Goal: Information Seeking & Learning: Learn about a topic

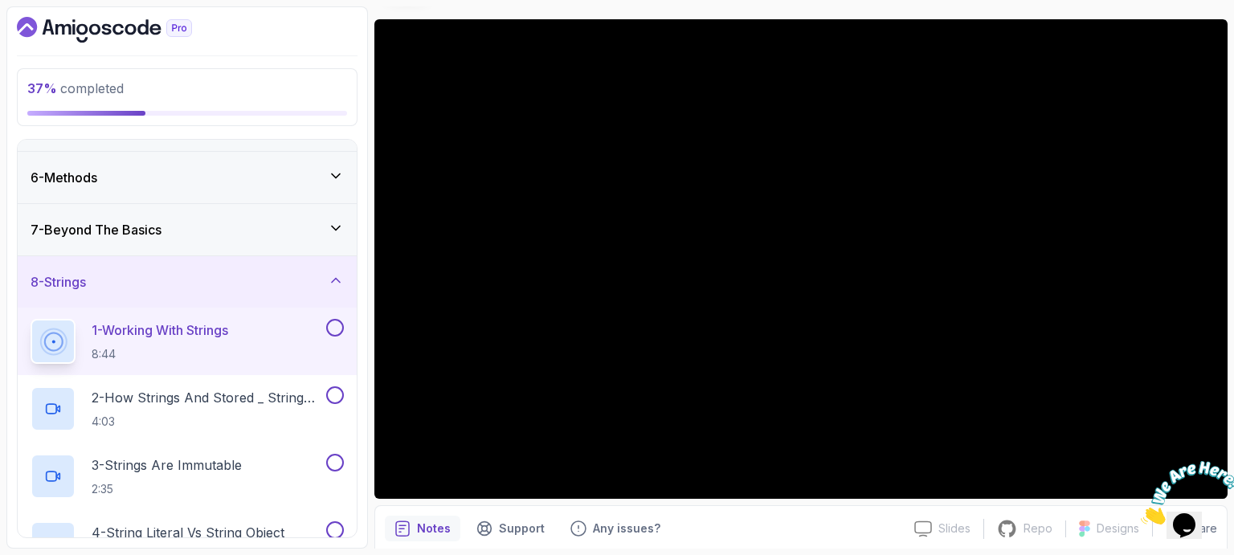
click at [344, 220] on div "7 - Beyond The Basics" at bounding box center [187, 229] width 339 height 51
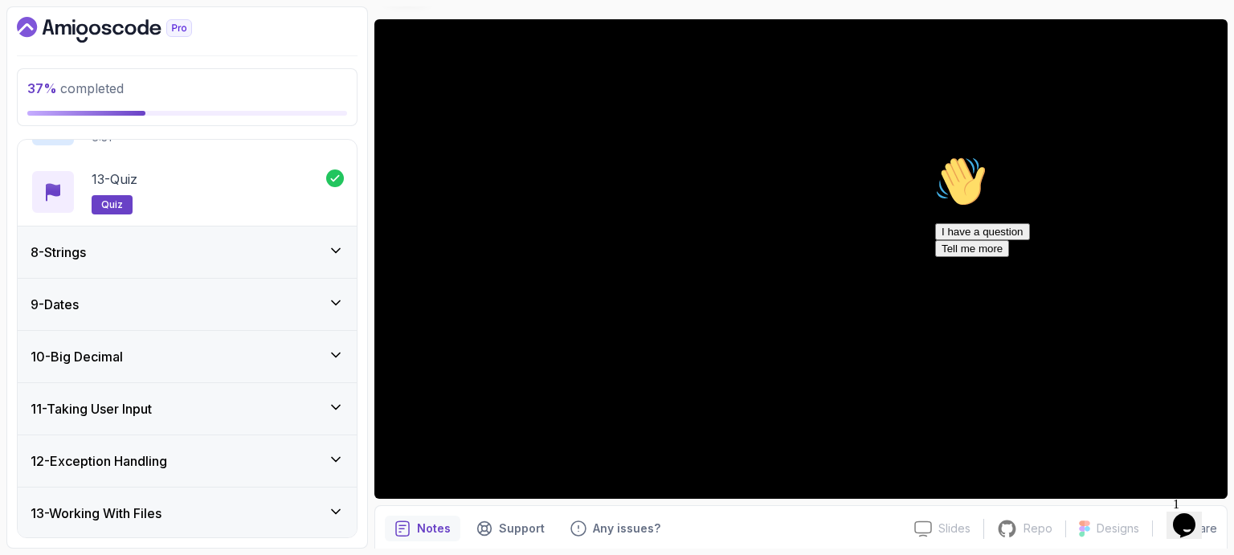
scroll to position [1153, 0]
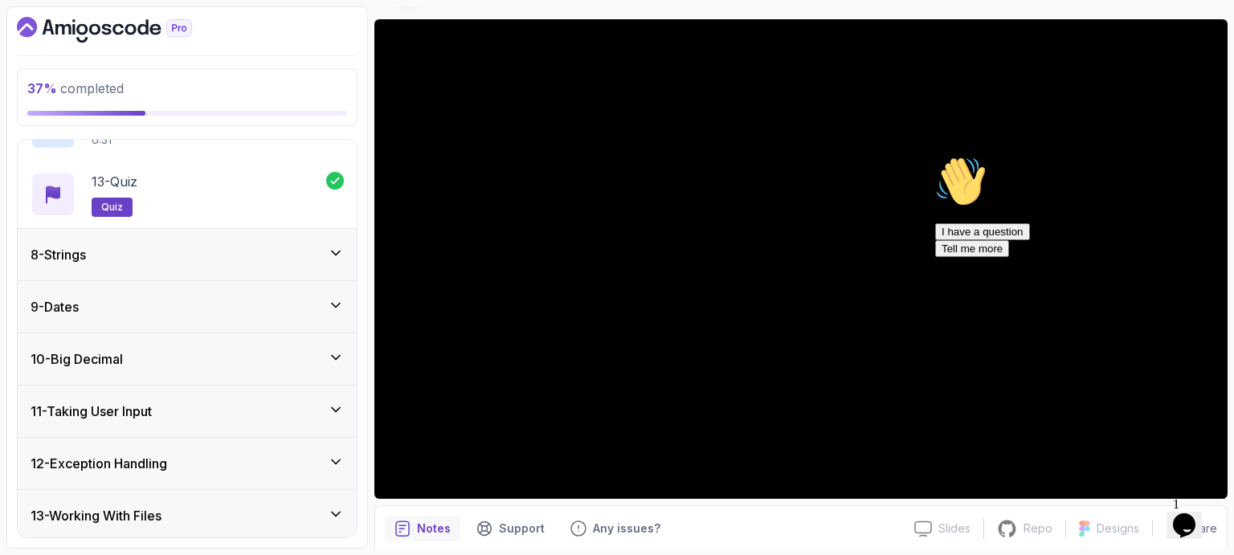
click at [337, 247] on icon at bounding box center [336, 253] width 16 height 16
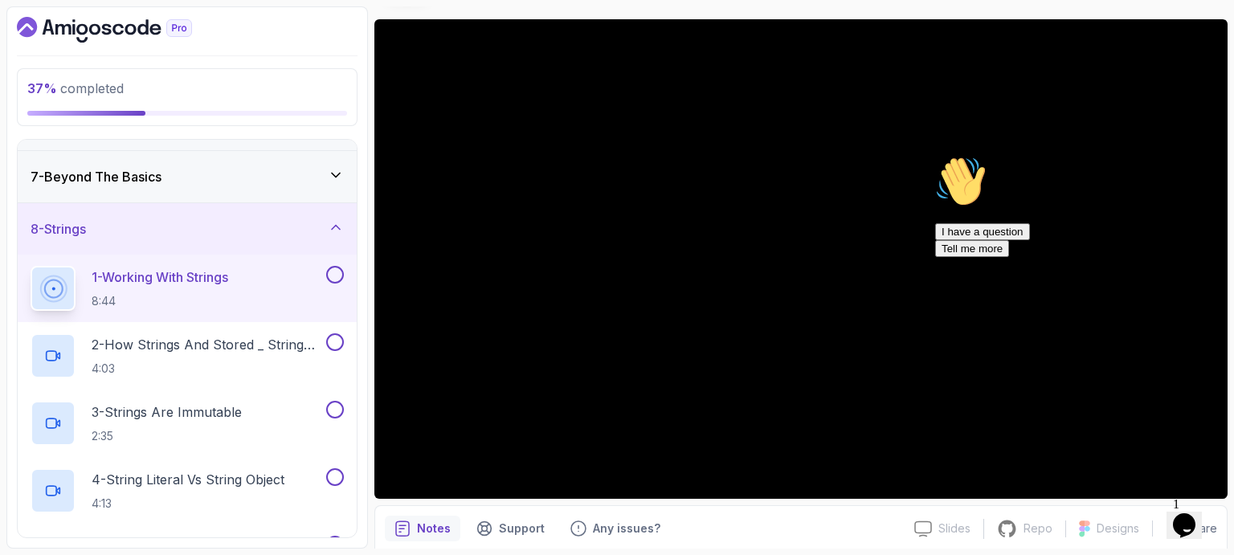
scroll to position [303, 0]
click at [161, 285] on h2 "1 - Working With Strings 8:44" at bounding box center [160, 288] width 137 height 42
click at [935, 156] on icon "Chat attention grabber" at bounding box center [935, 156] width 0 height 0
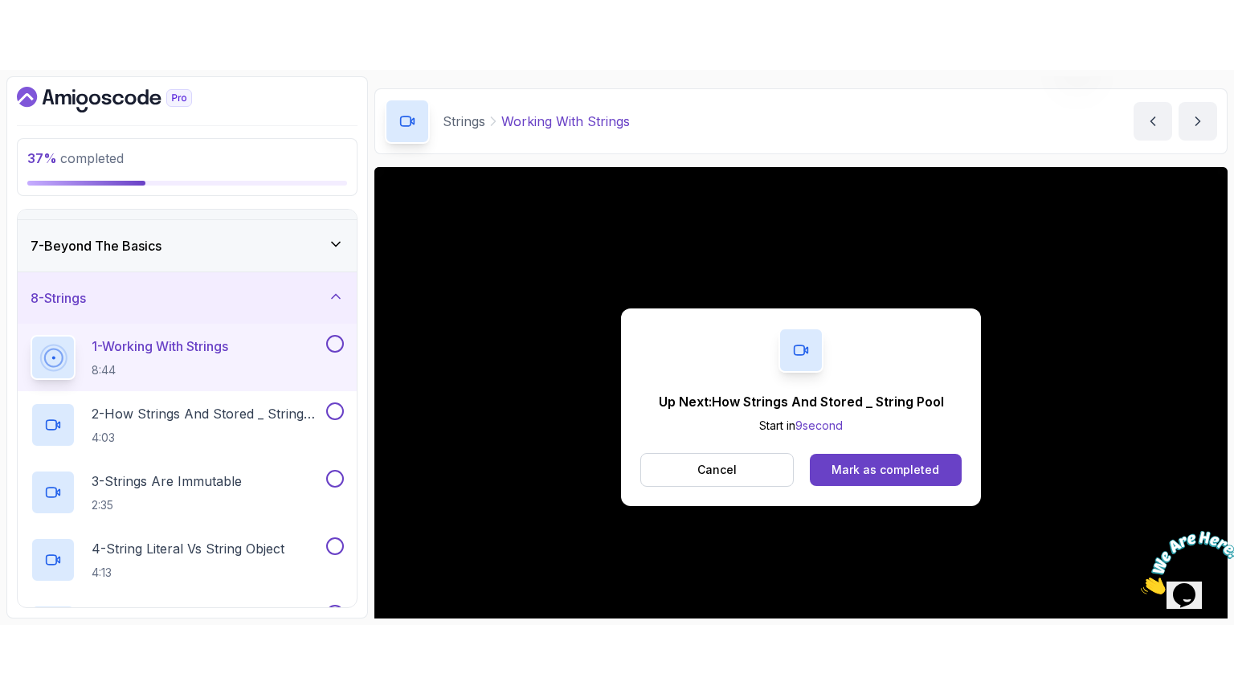
scroll to position [183, 0]
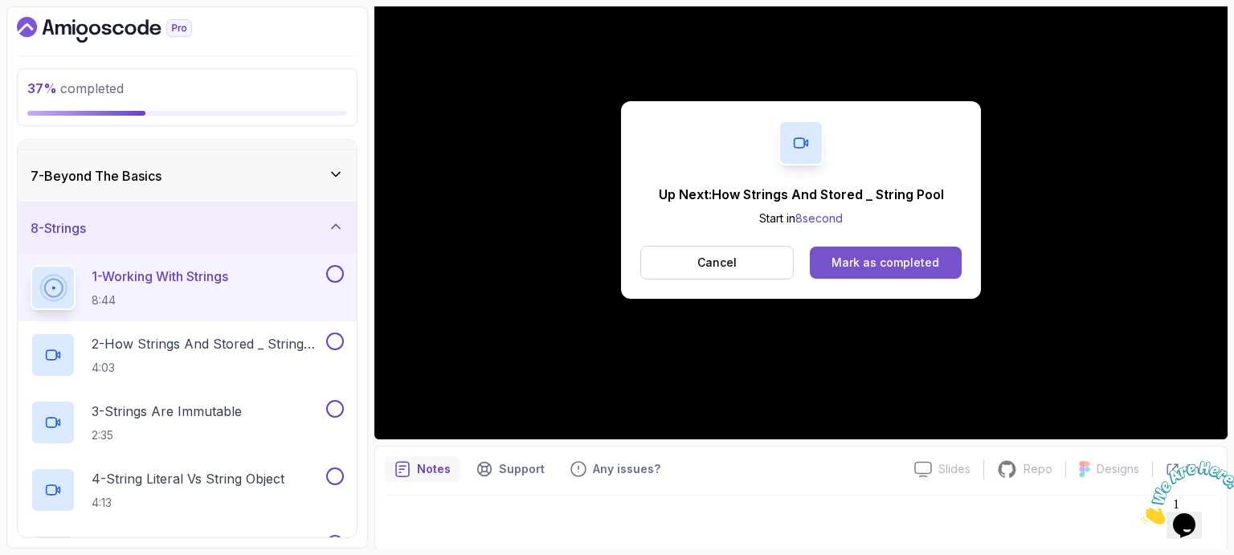
click at [890, 261] on div "Mark as completed" at bounding box center [885, 263] width 108 height 16
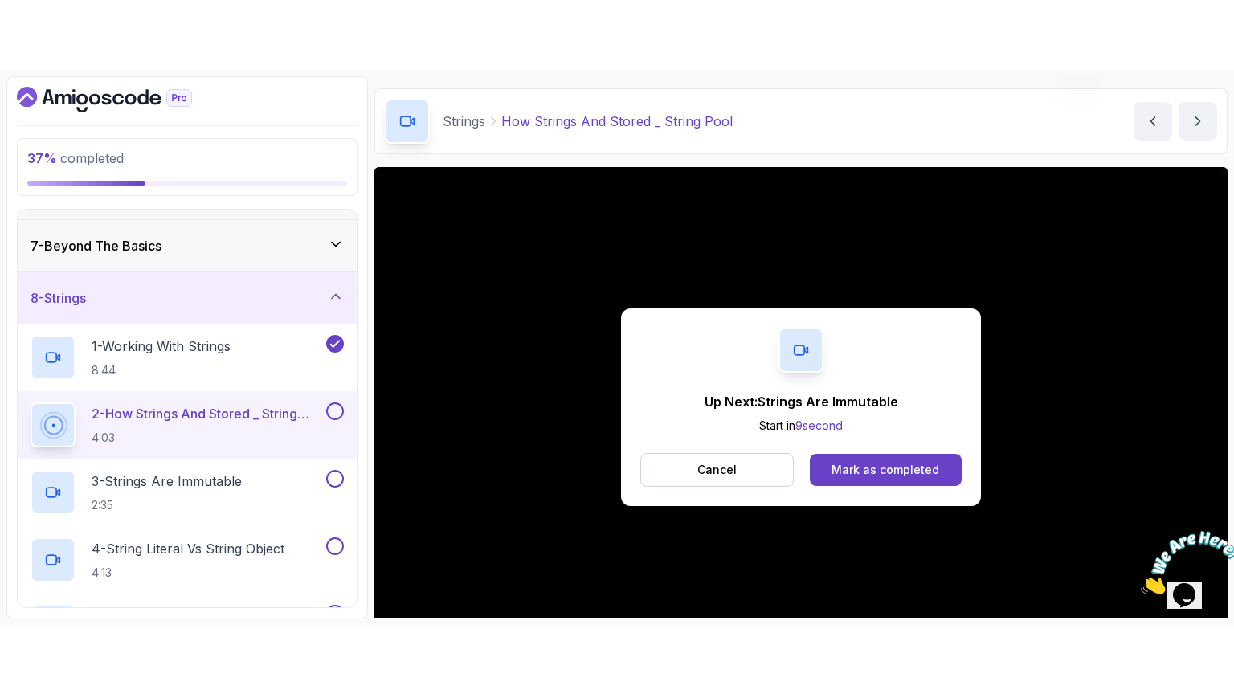
scroll to position [183, 0]
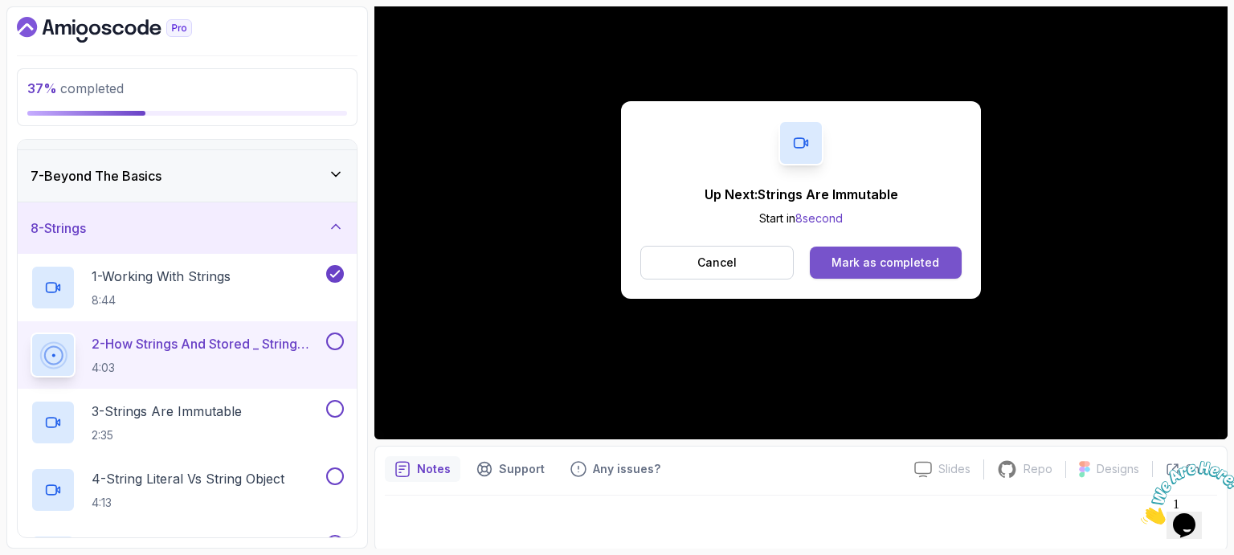
click at [871, 252] on button "Mark as completed" at bounding box center [886, 263] width 152 height 32
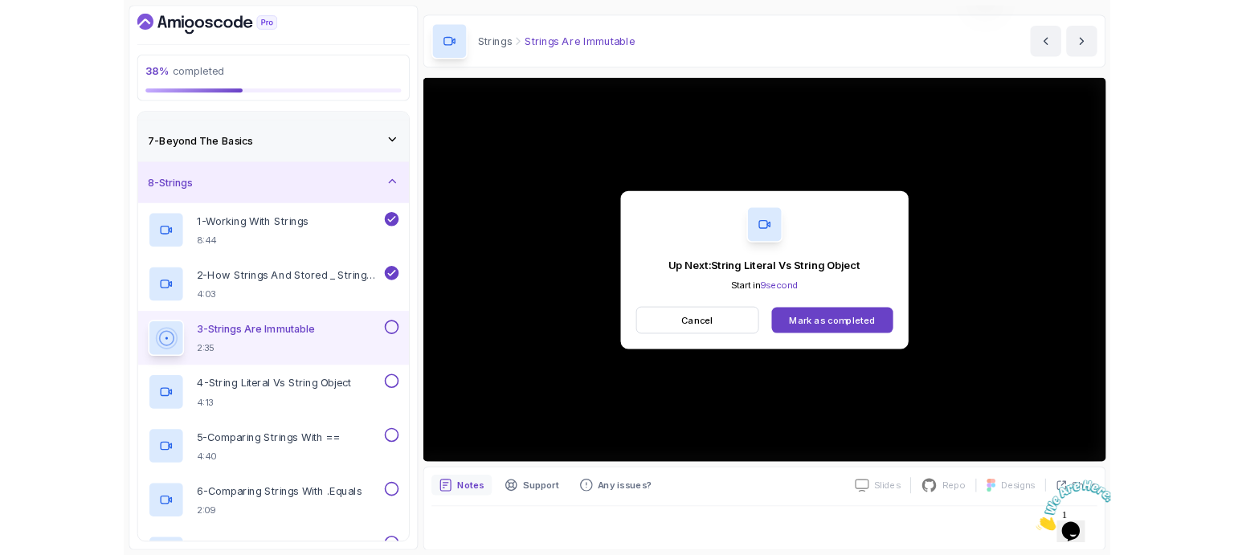
scroll to position [183, 0]
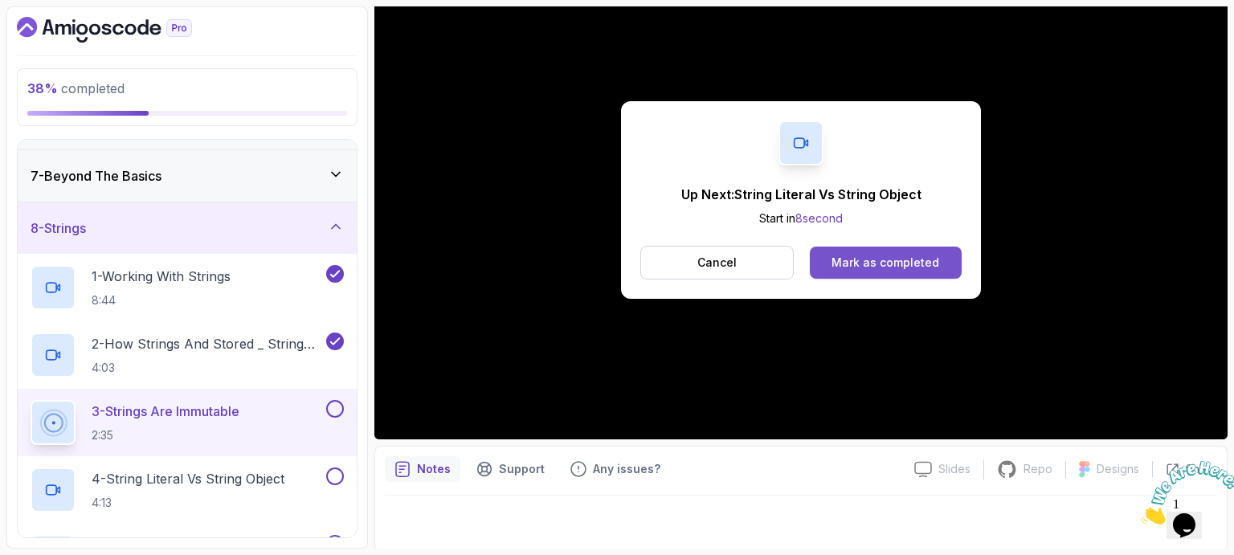
click at [911, 263] on div "Mark as completed" at bounding box center [885, 263] width 108 height 16
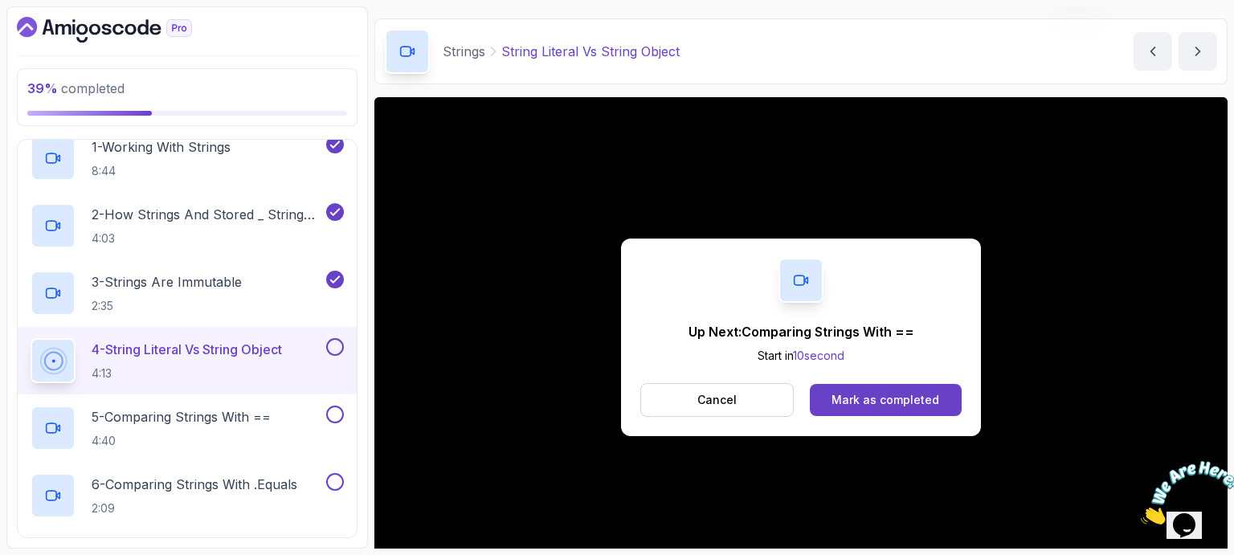
scroll to position [183, 0]
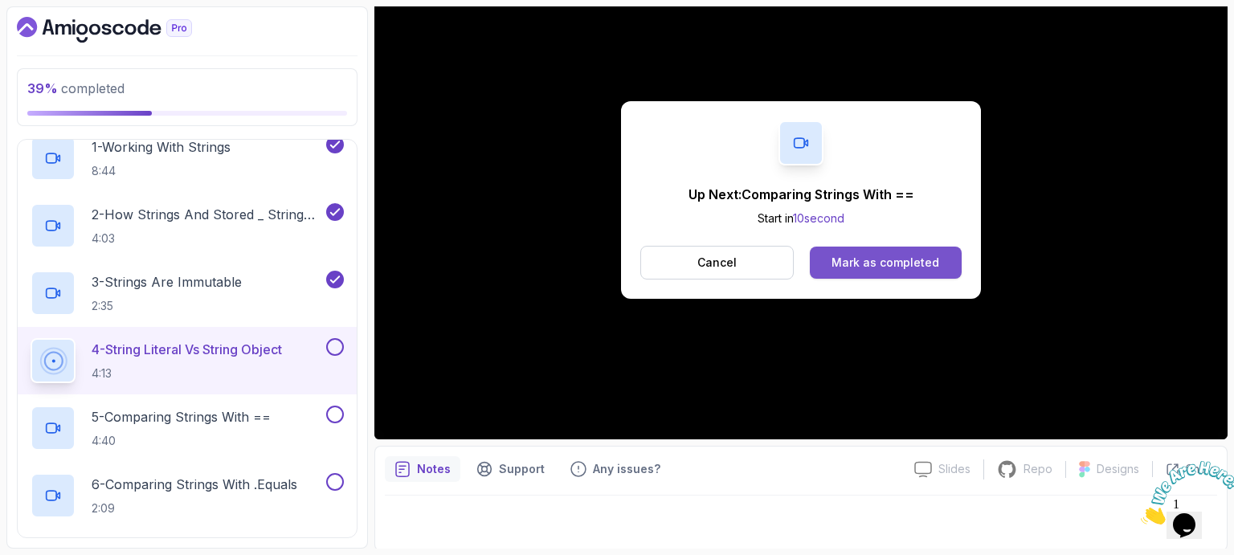
click at [909, 263] on div "Mark as completed" at bounding box center [885, 263] width 108 height 16
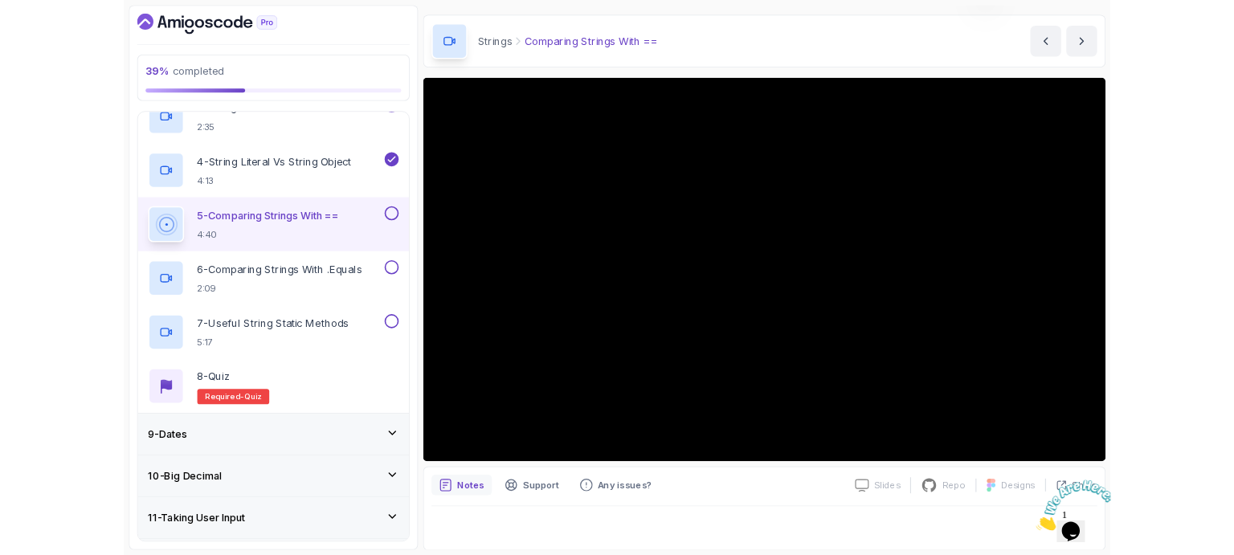
scroll to position [183, 0]
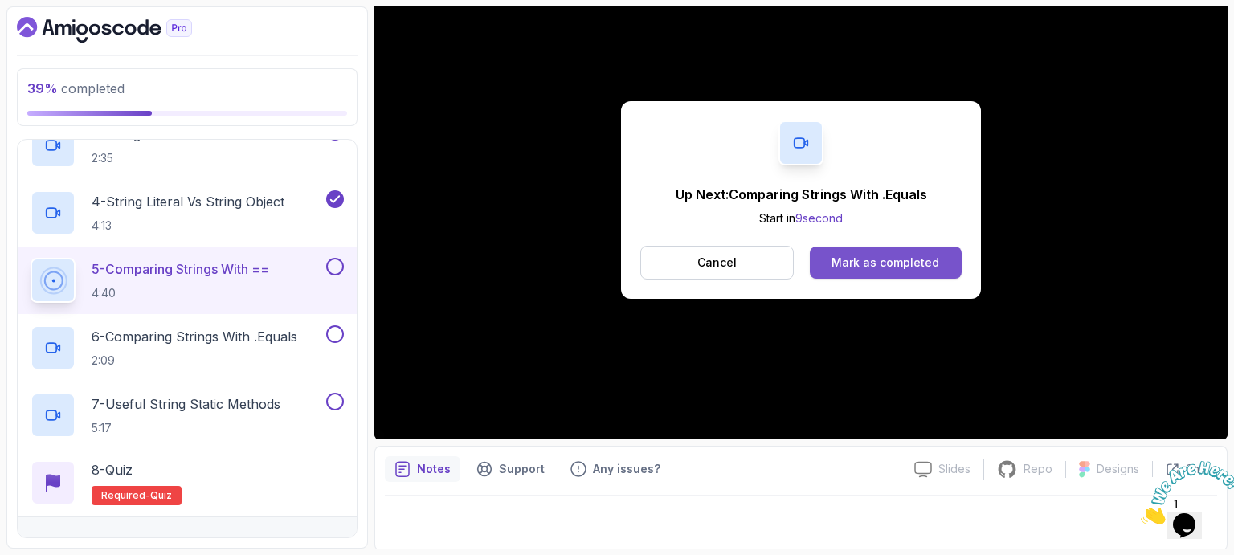
click at [886, 255] on div "Mark as completed" at bounding box center [885, 263] width 108 height 16
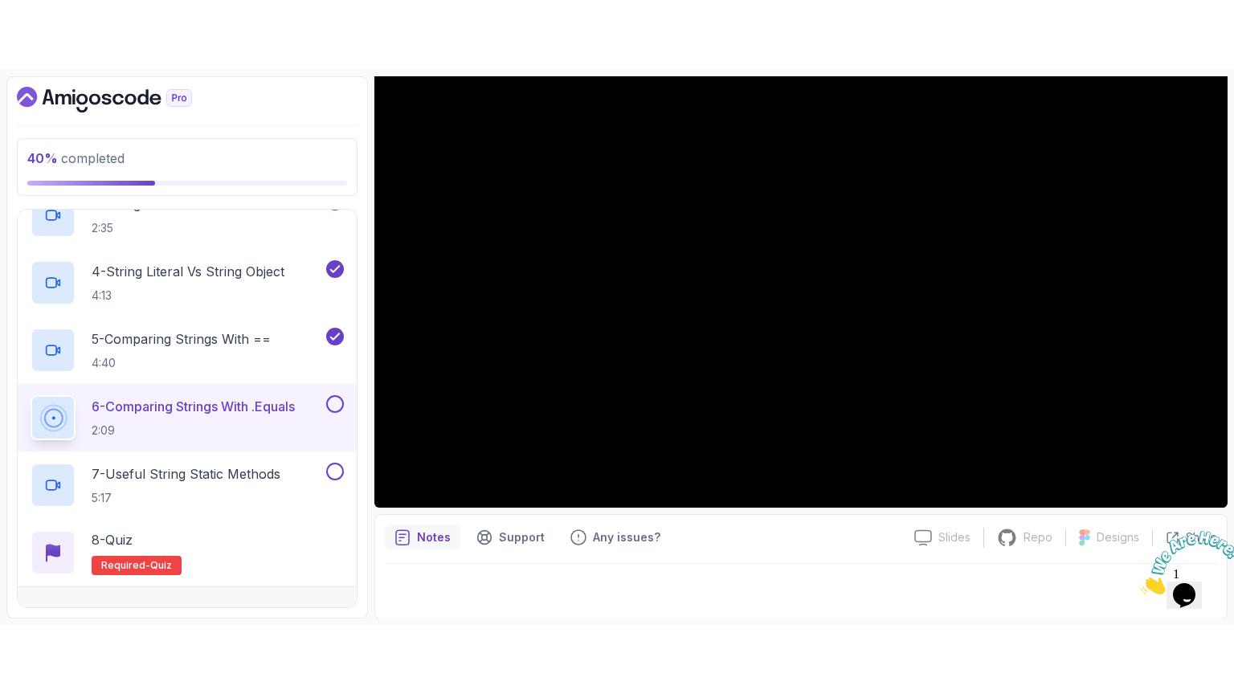
scroll to position [182, 0]
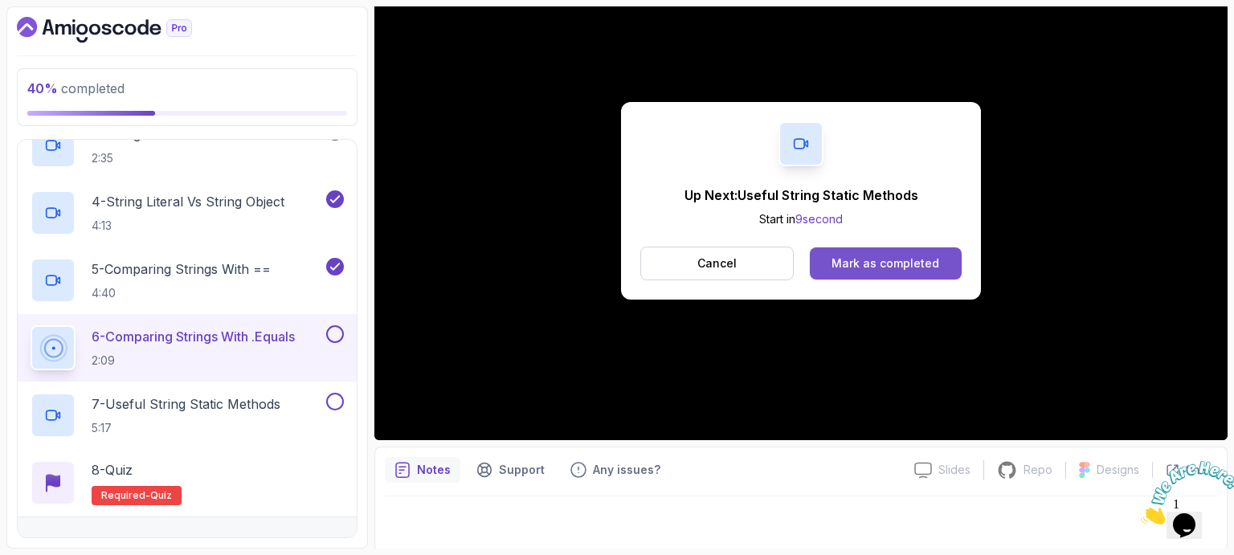
click at [892, 263] on div "Mark as completed" at bounding box center [885, 263] width 108 height 16
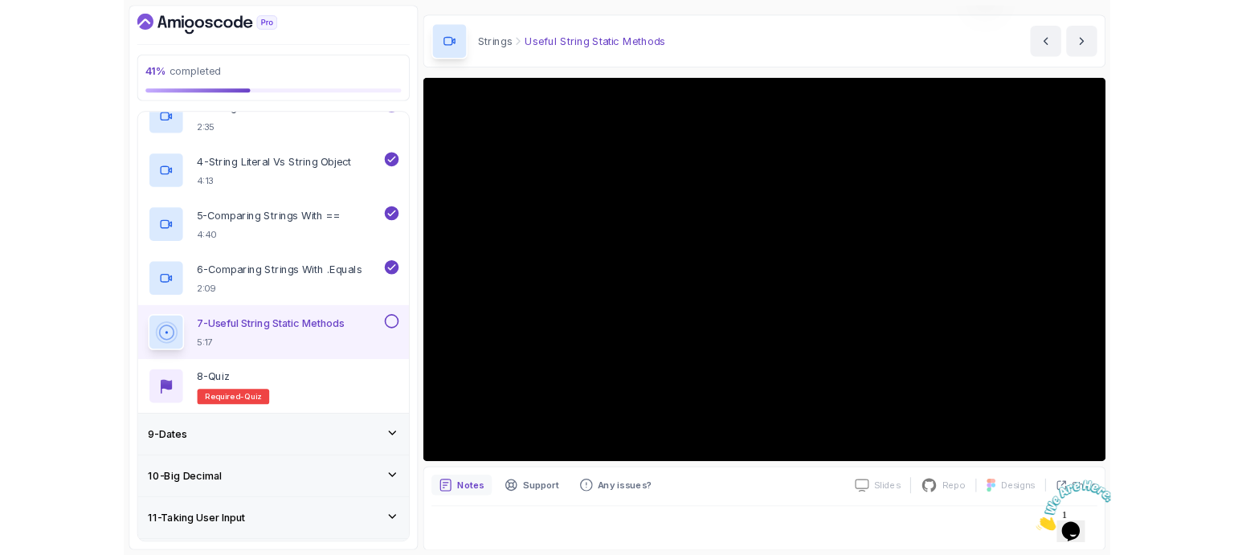
scroll to position [182, 0]
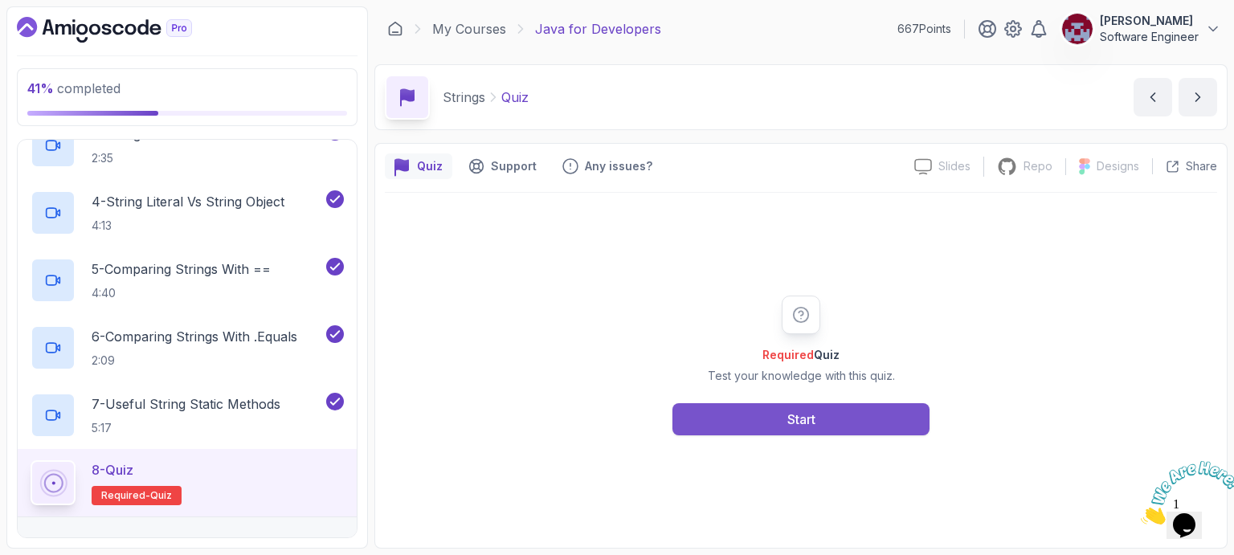
drag, startPoint x: 807, startPoint y: 421, endPoint x: 733, endPoint y: 413, distance: 75.1
click at [733, 413] on button "Start" at bounding box center [800, 419] width 257 height 32
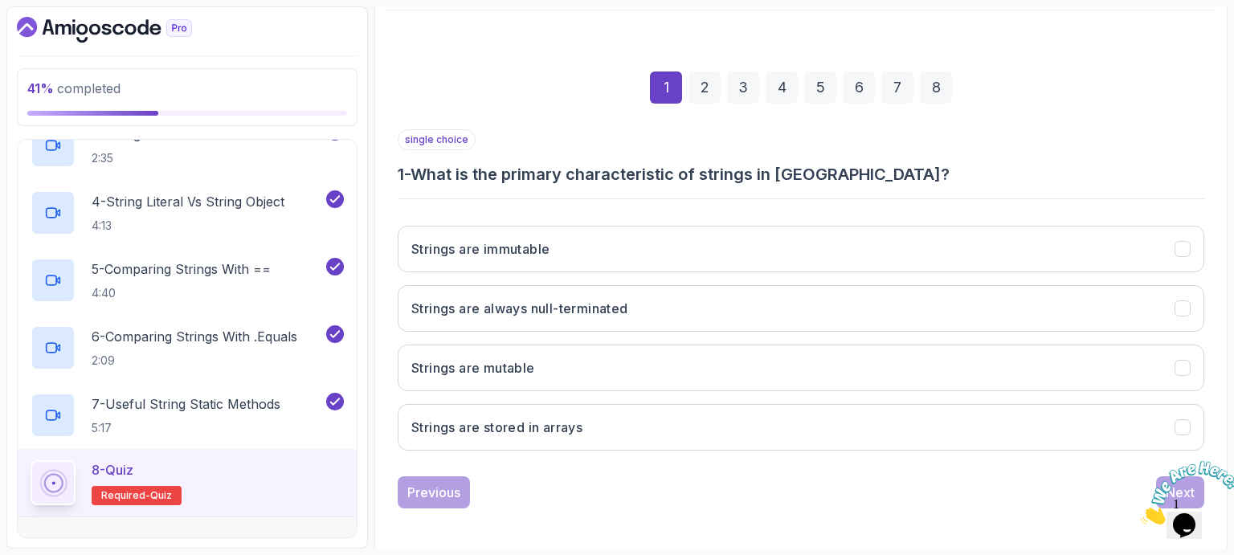
scroll to position [186, 0]
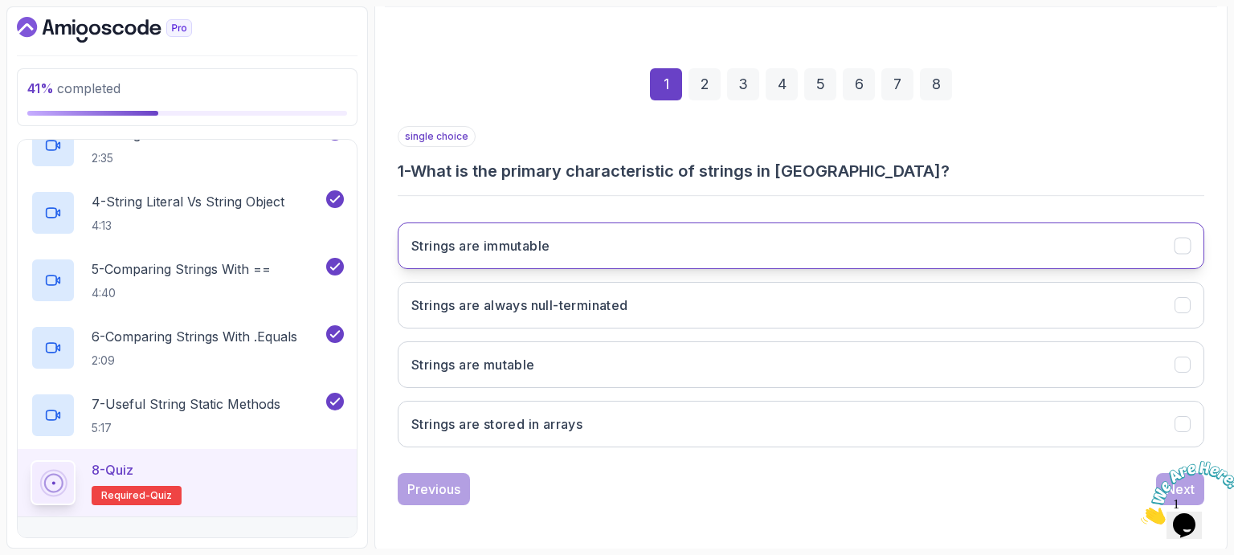
click at [574, 260] on button "Strings are immutable" at bounding box center [801, 246] width 806 height 47
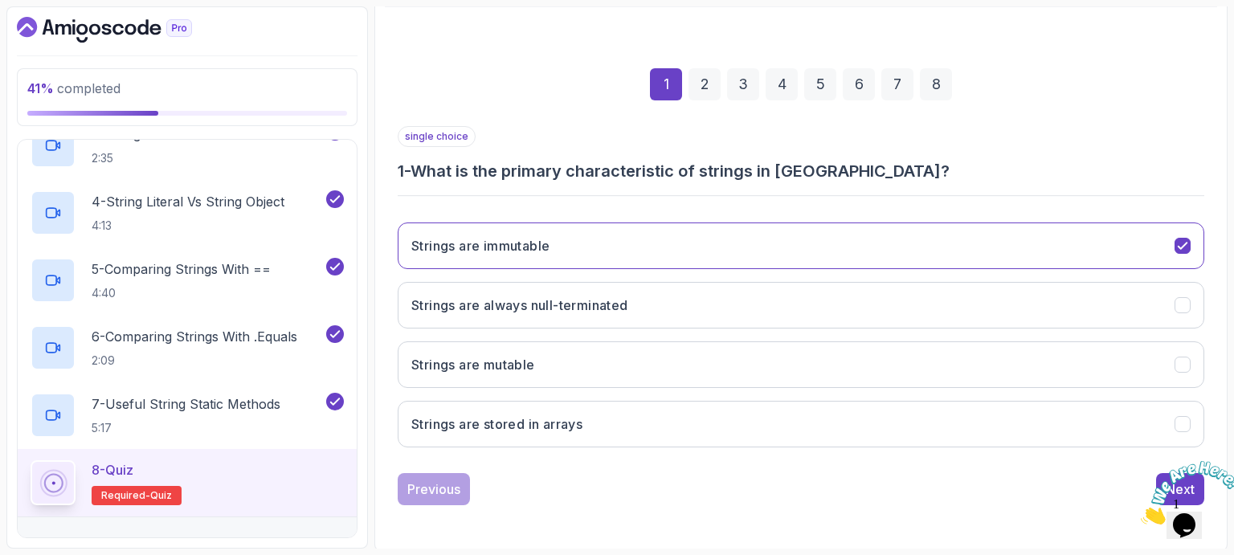
drag, startPoint x: 1221, startPoint y: 463, endPoint x: 2355, endPoint y: 917, distance: 1221.6
click at [1141, 513] on icon "Close" at bounding box center [1141, 520] width 0 height 14
click at [1169, 480] on div "Next" at bounding box center [1180, 489] width 29 height 19
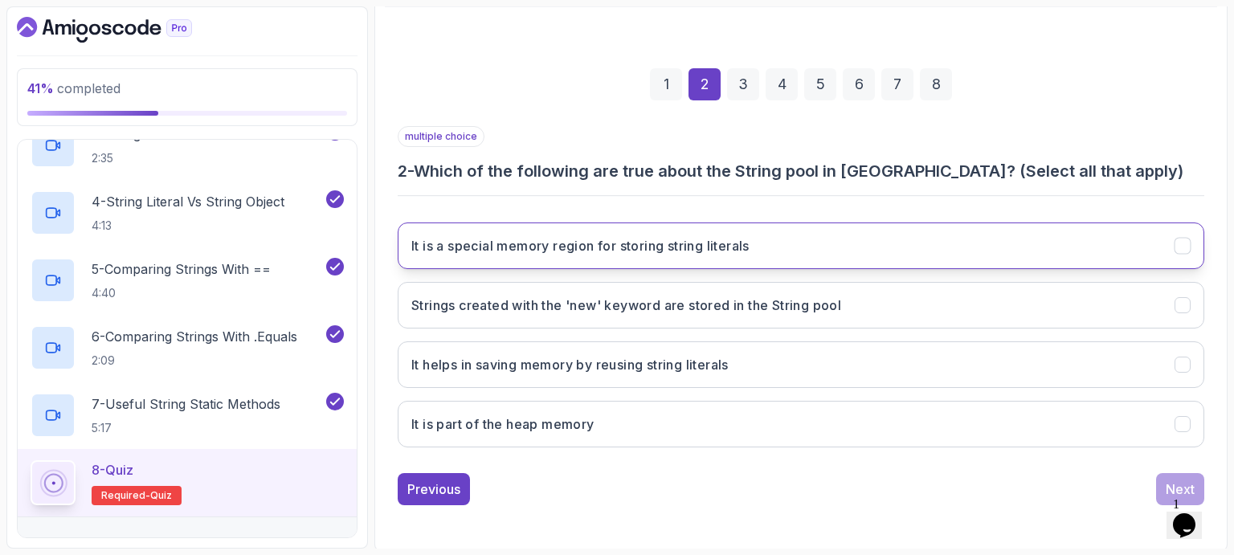
click at [723, 245] on h3 "It is a special memory region for storing string literals" at bounding box center [580, 245] width 338 height 19
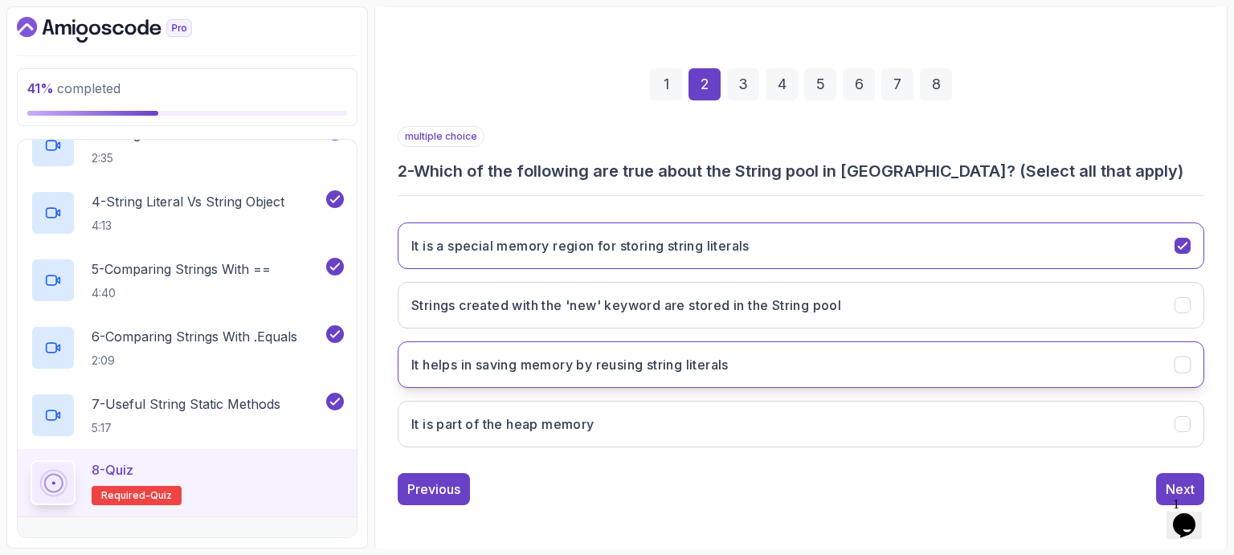
click at [666, 371] on h3 "It helps in saving memory by reusing string literals" at bounding box center [569, 364] width 317 height 19
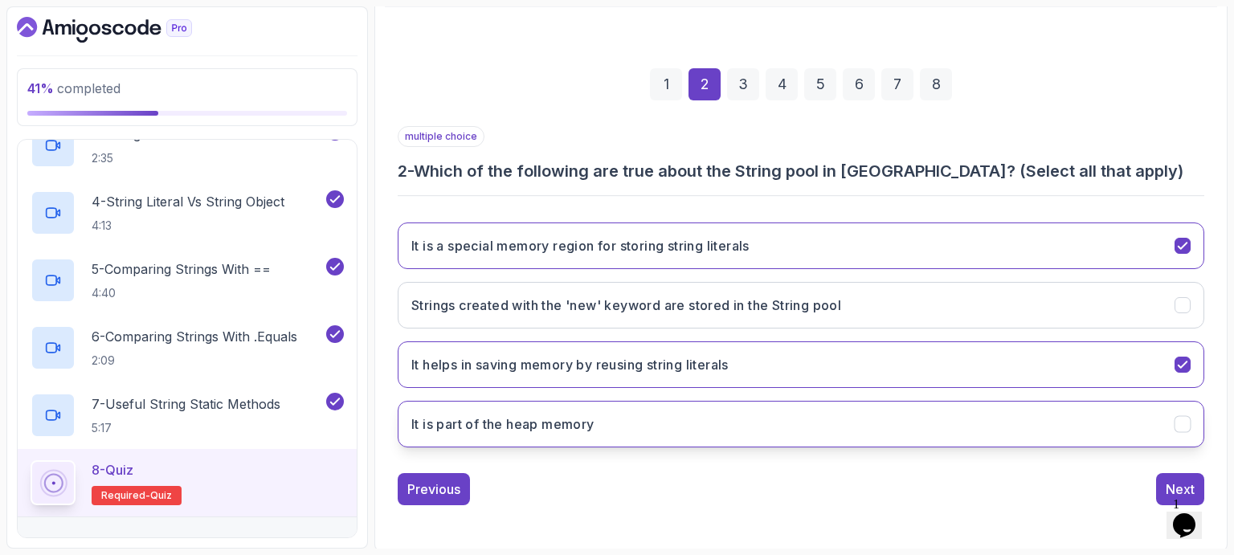
click at [642, 428] on button "It is part of the heap memory" at bounding box center [801, 424] width 806 height 47
click at [1171, 480] on div "Next" at bounding box center [1180, 489] width 29 height 19
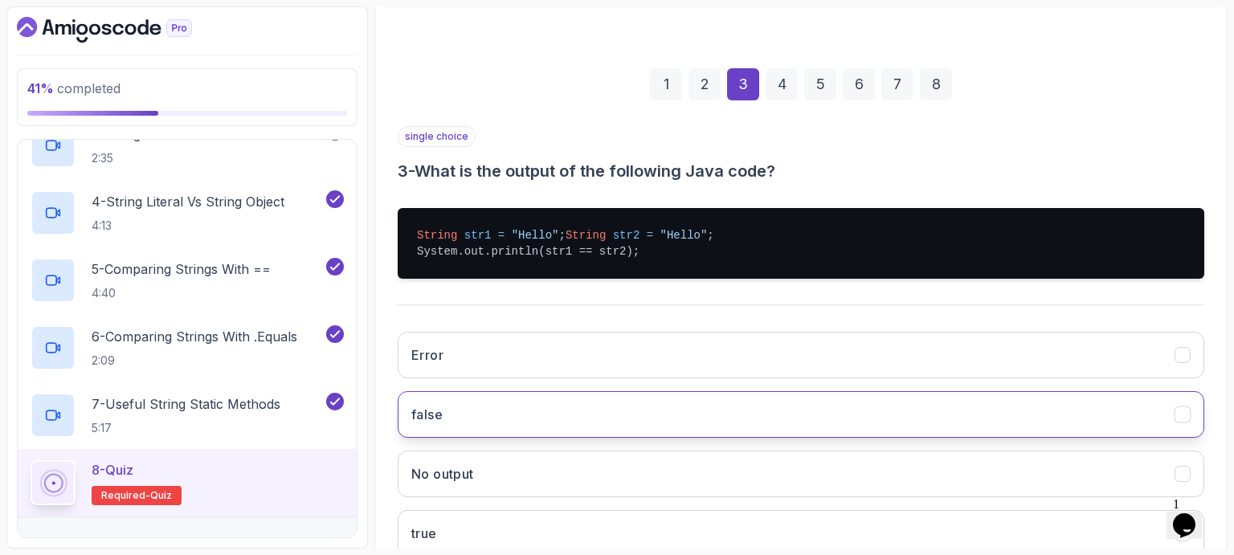
scroll to position [311, 0]
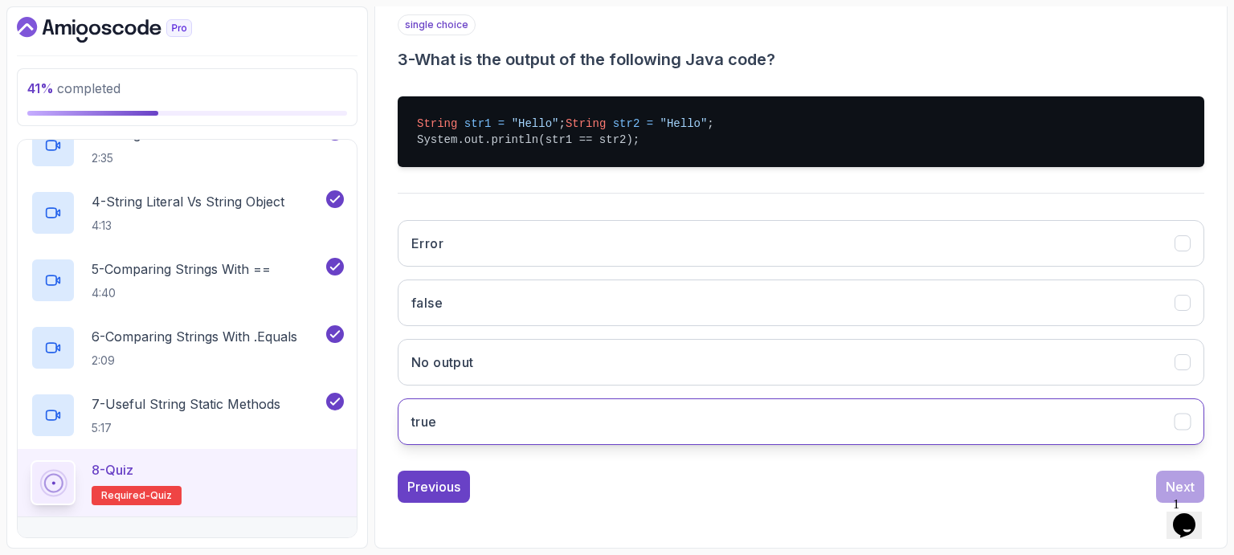
click at [487, 427] on button "true" at bounding box center [801, 421] width 806 height 47
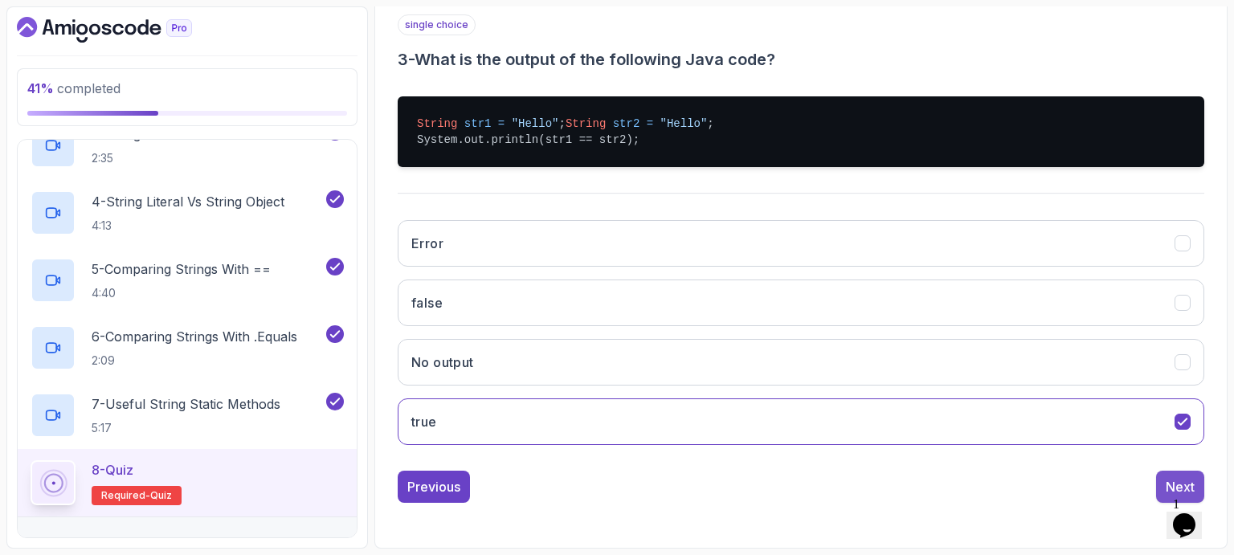
click at [1174, 478] on div "Next" at bounding box center [1180, 486] width 29 height 19
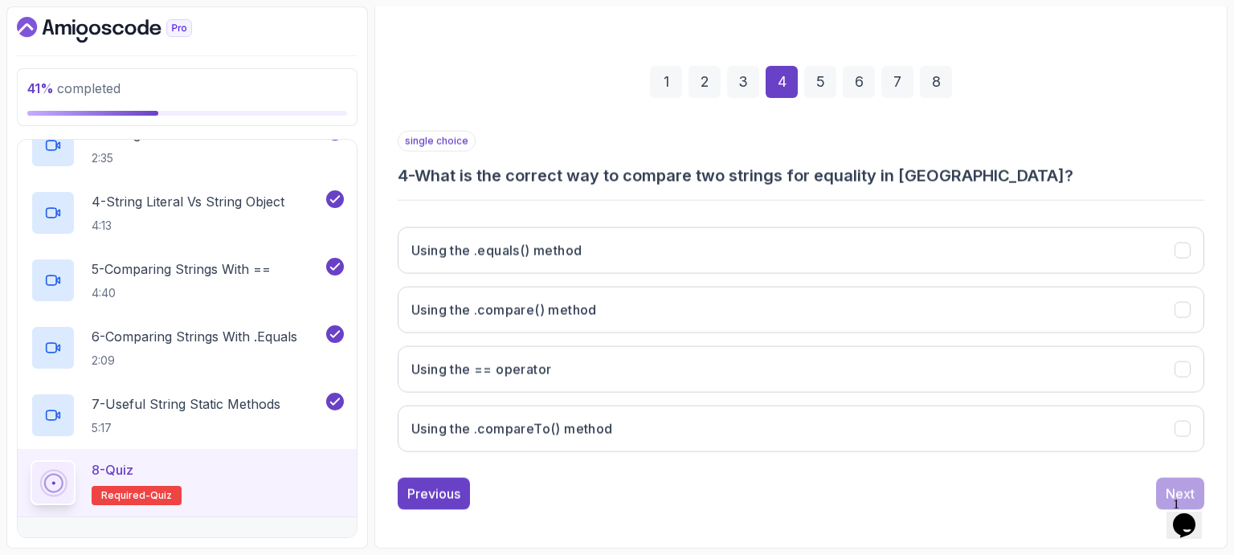
scroll to position [186, 0]
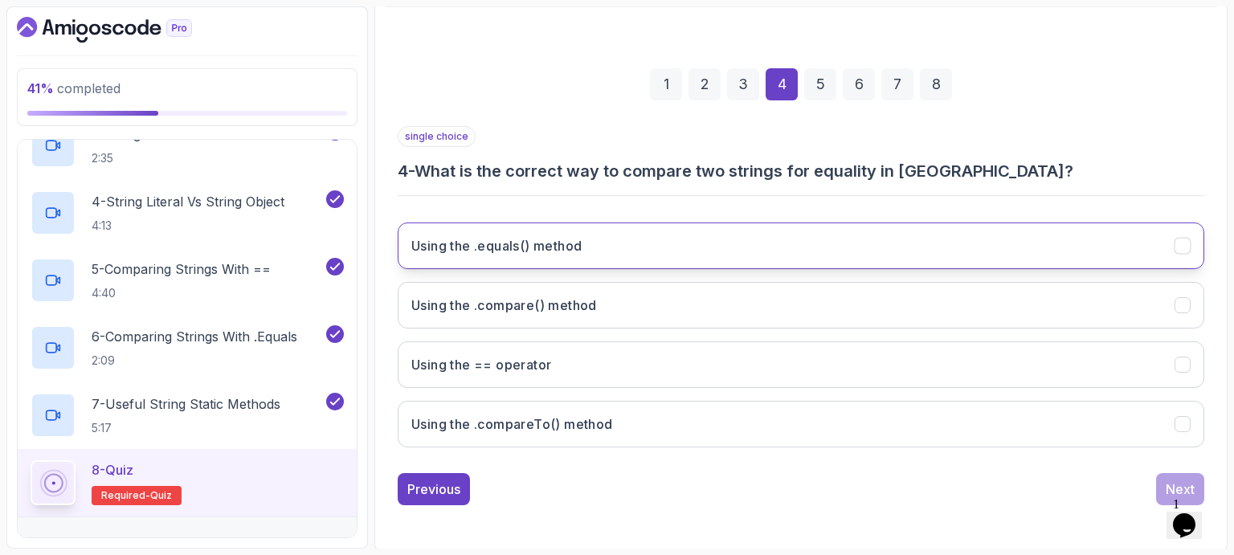
click at [544, 245] on h3 "Using the .equals() method" at bounding box center [496, 245] width 170 height 19
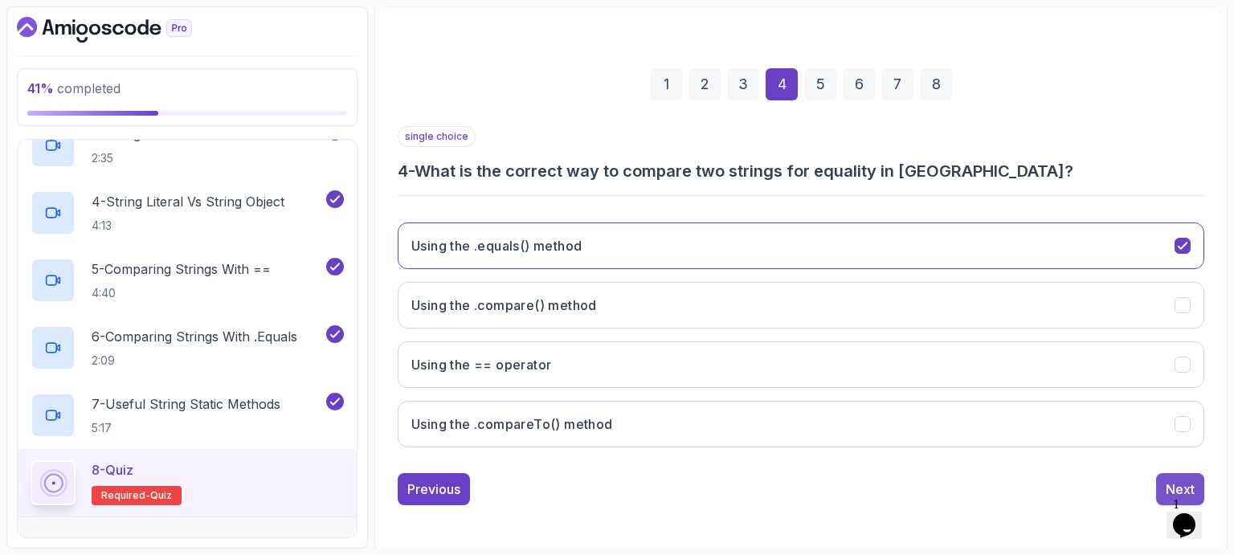
click at [1169, 480] on div "Next" at bounding box center [1180, 489] width 29 height 19
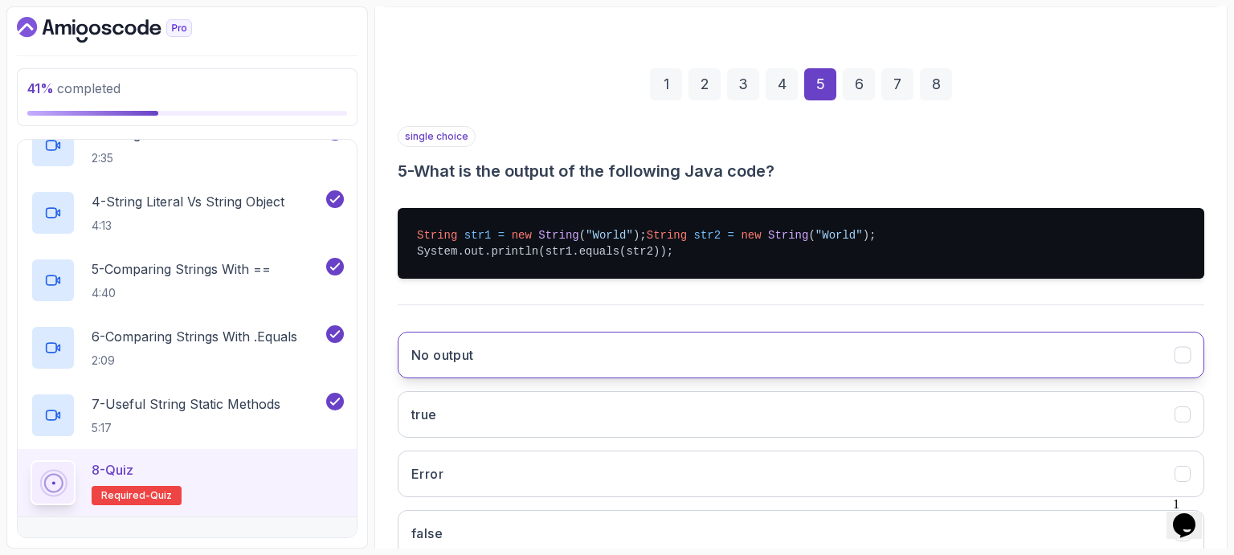
scroll to position [311, 0]
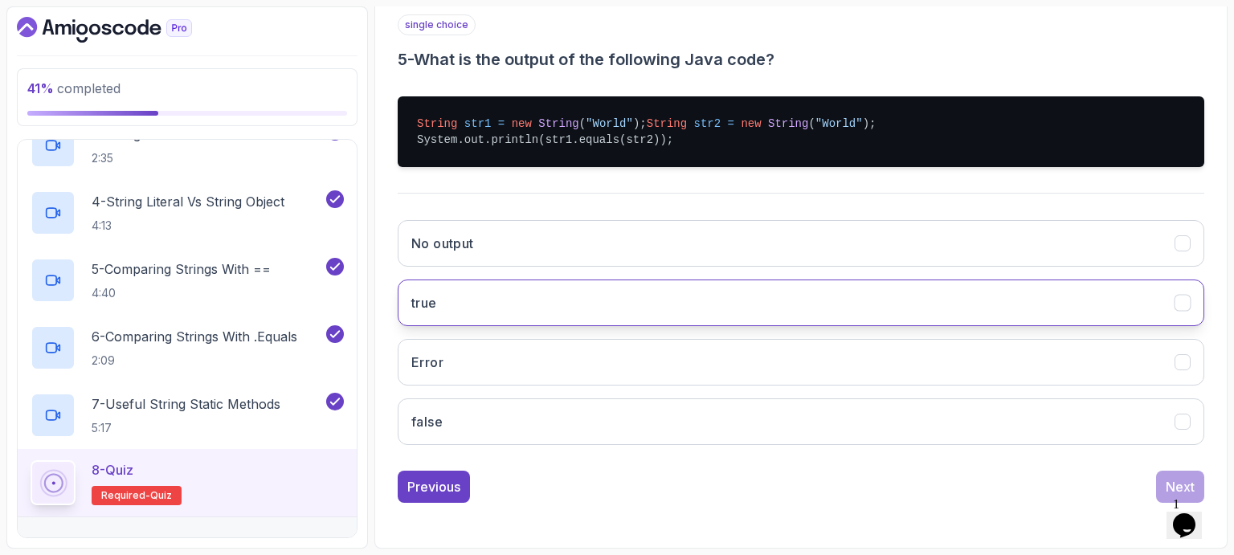
click at [624, 304] on button "true" at bounding box center [801, 303] width 806 height 47
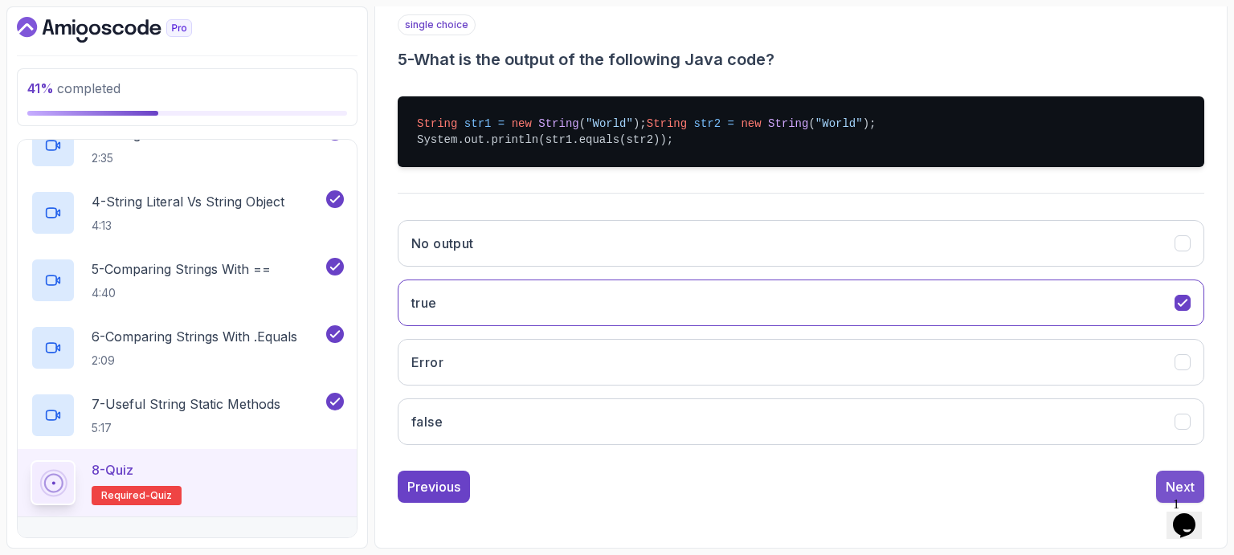
click at [1179, 476] on button "Next" at bounding box center [1180, 487] width 48 height 32
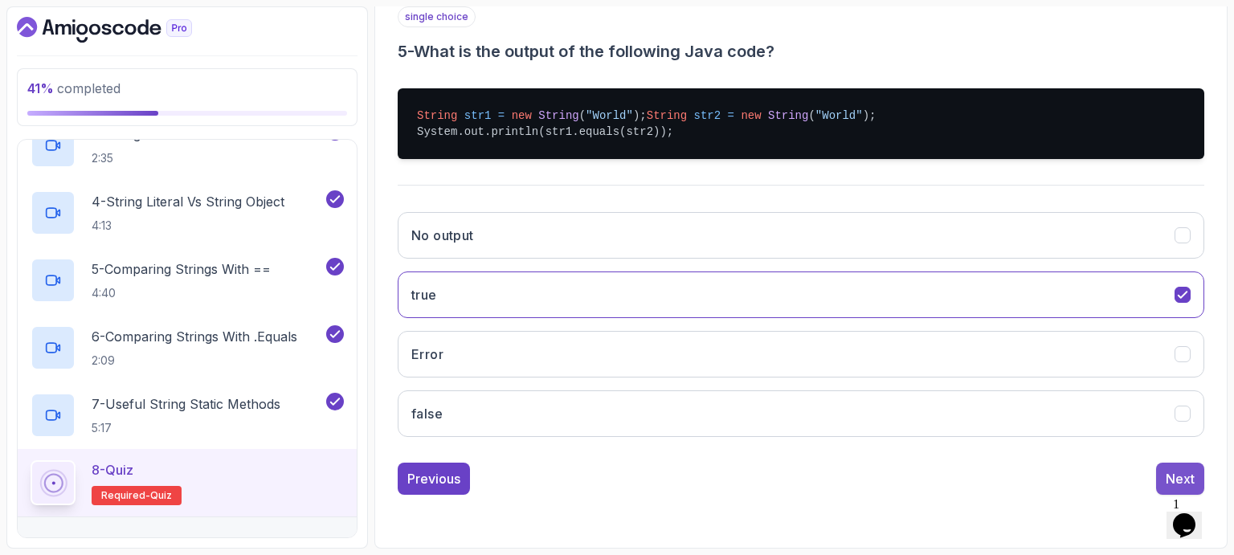
scroll to position [186, 0]
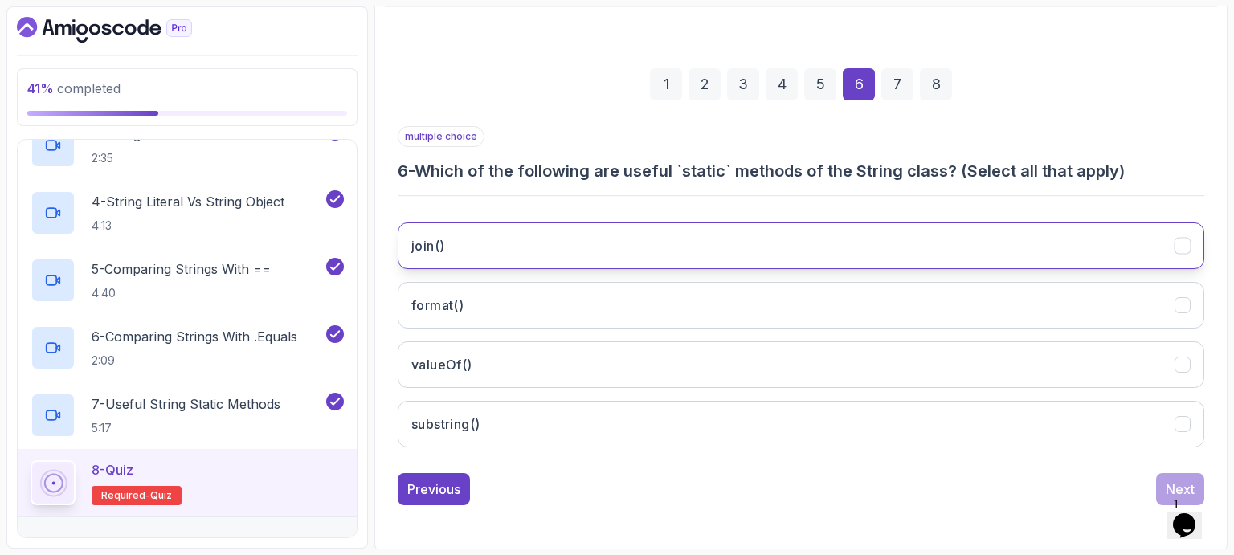
click at [517, 246] on button "join()" at bounding box center [801, 246] width 806 height 47
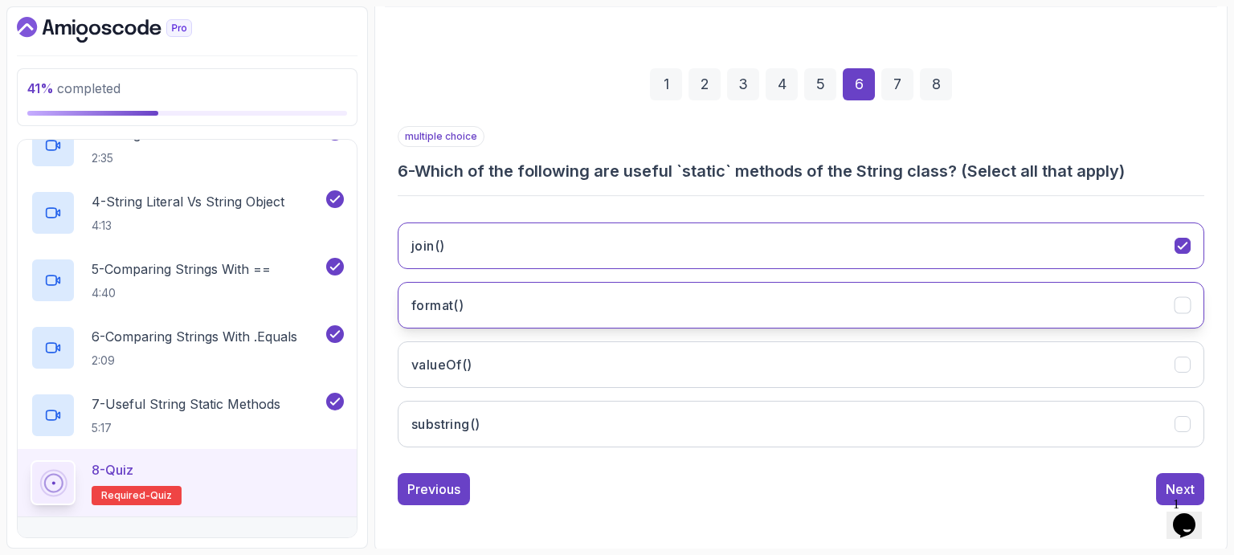
click at [516, 300] on button "format()" at bounding box center [801, 305] width 806 height 47
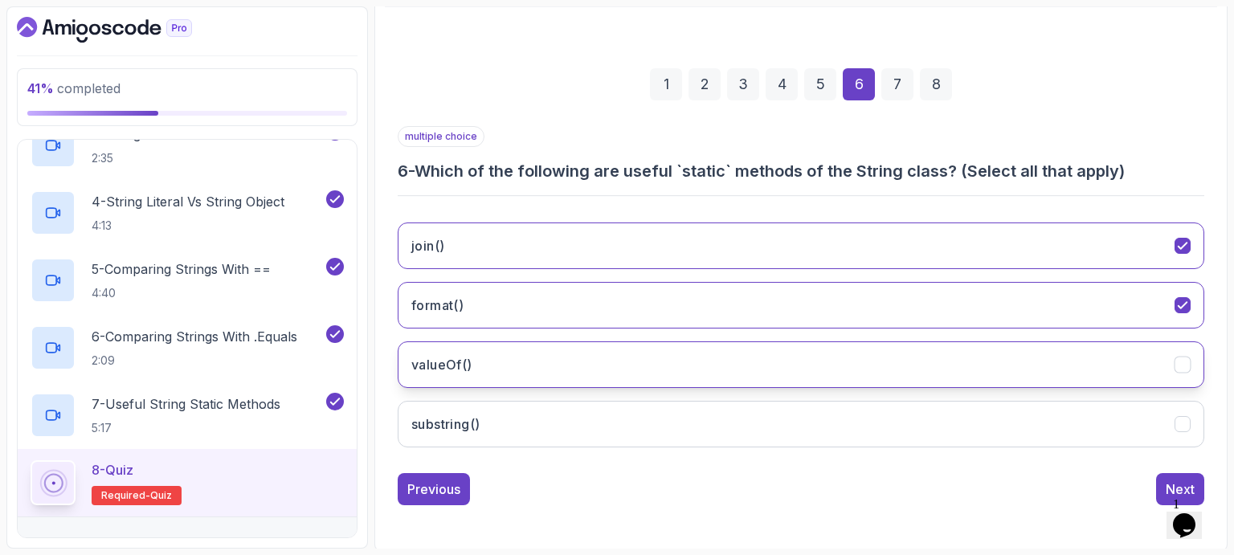
click at [533, 359] on button "valueOf()" at bounding box center [801, 364] width 806 height 47
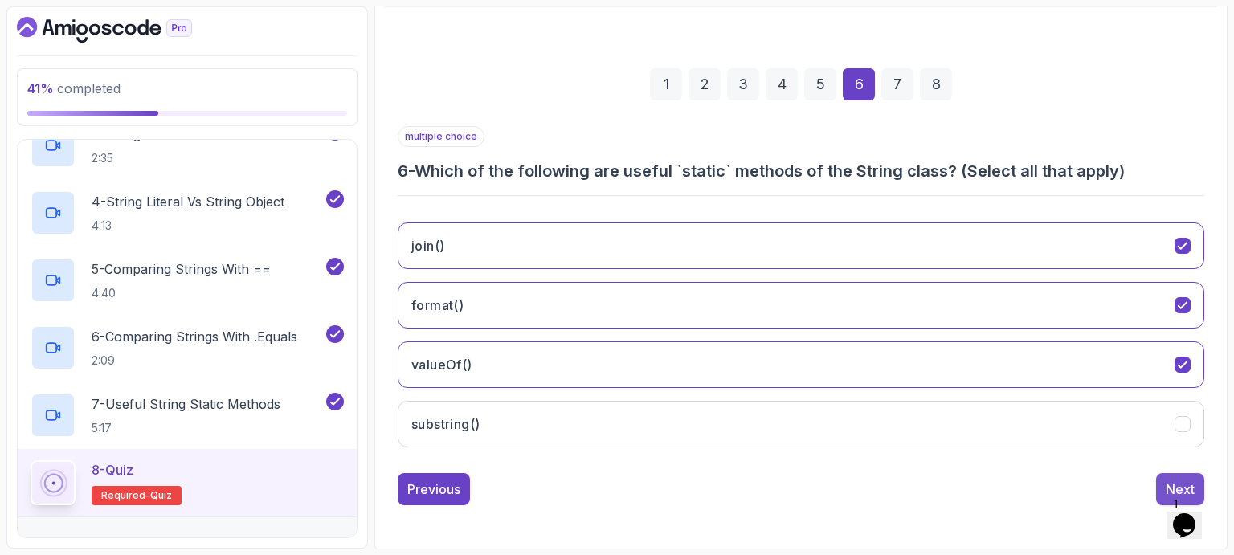
click at [1178, 480] on div "Next" at bounding box center [1180, 489] width 29 height 19
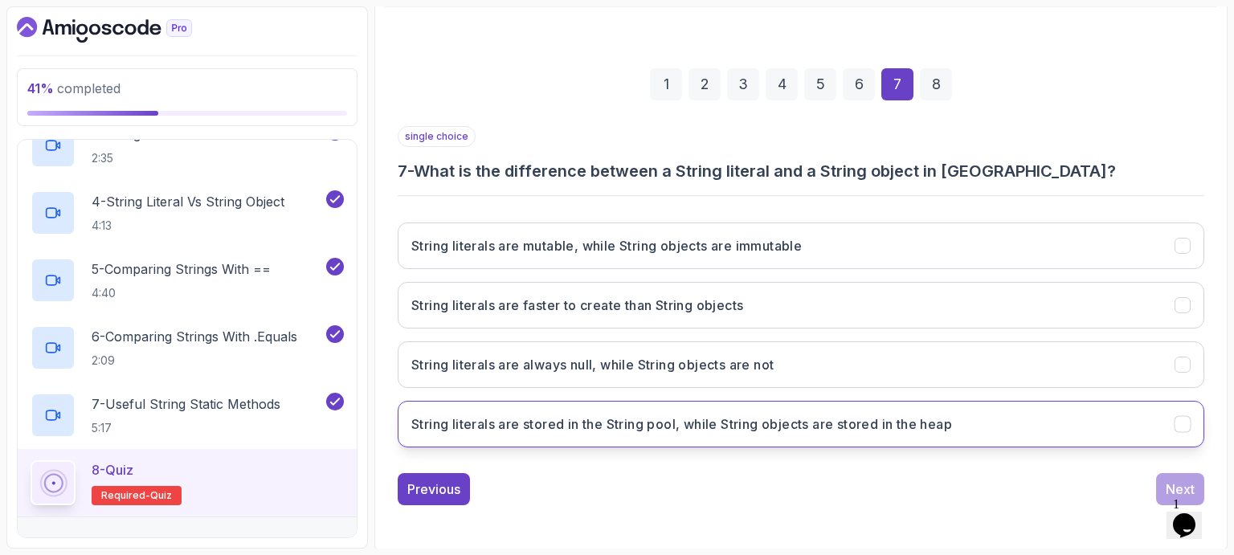
click at [606, 422] on h3 "String literals are stored in the String pool, while String objects are stored …" at bounding box center [681, 423] width 541 height 19
click at [1169, 475] on button "Next" at bounding box center [1180, 489] width 48 height 32
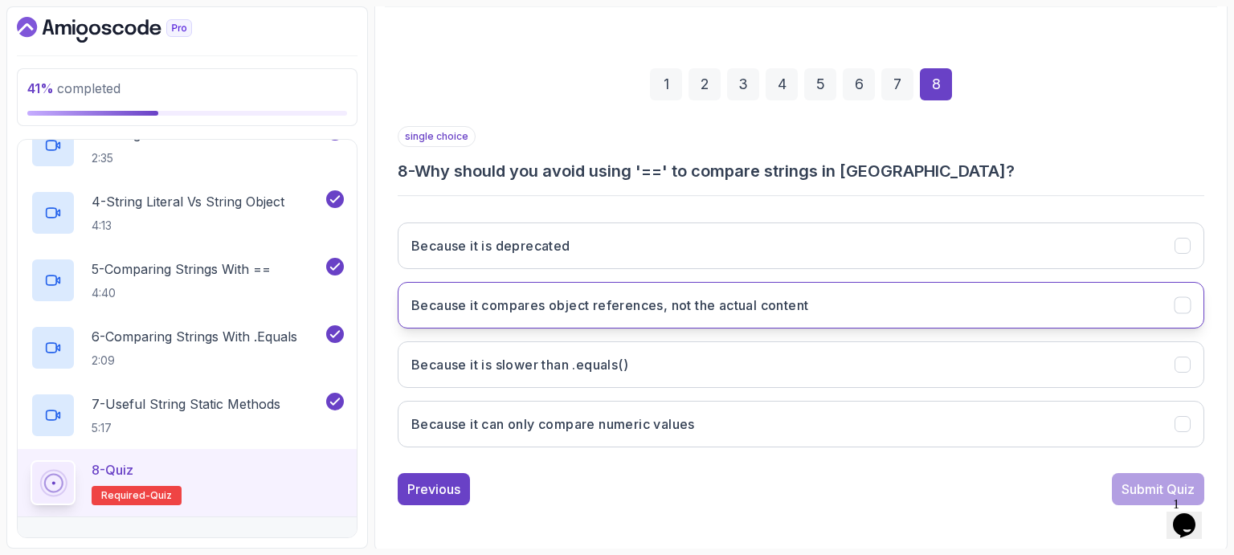
click at [596, 308] on h3 "Because it compares object references, not the actual content" at bounding box center [609, 305] width 397 height 19
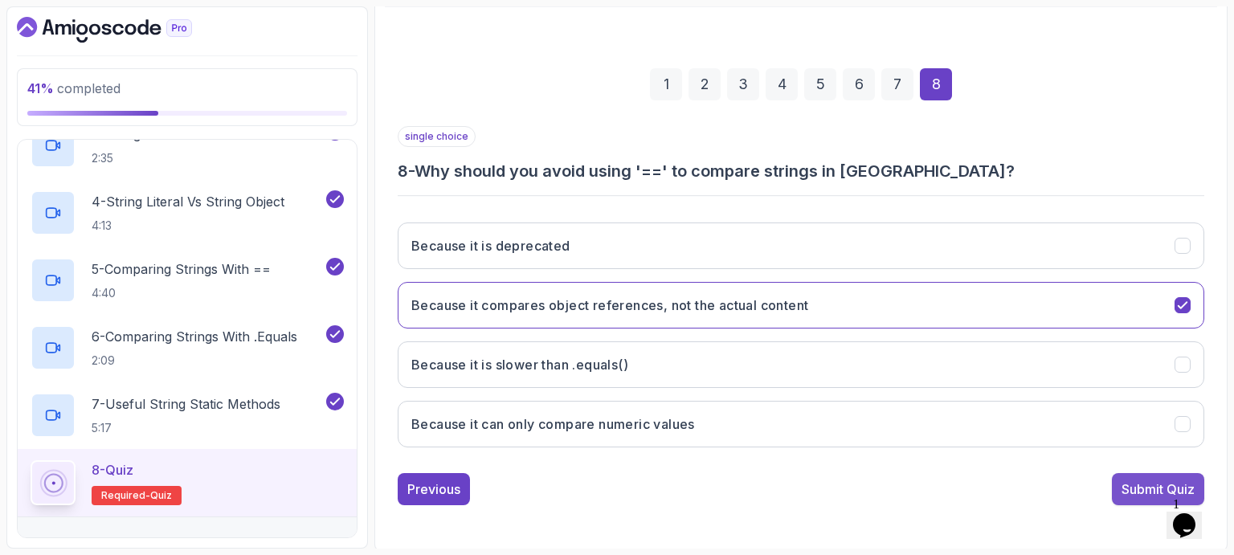
click at [1141, 488] on div "Submit Quiz" at bounding box center [1157, 489] width 73 height 19
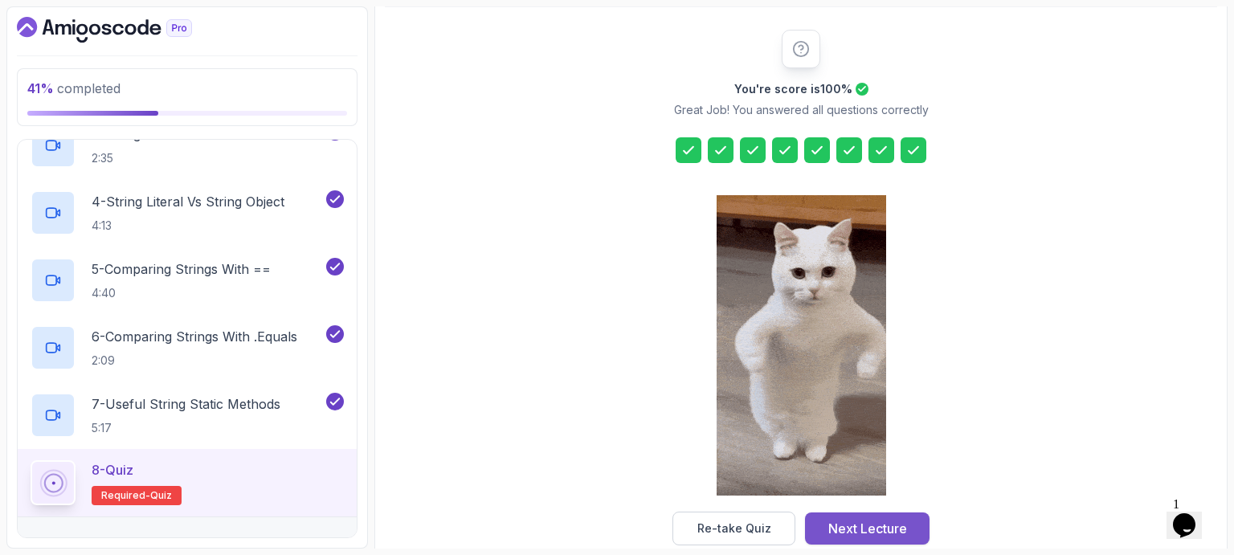
click at [880, 533] on div "Next Lecture" at bounding box center [867, 528] width 79 height 19
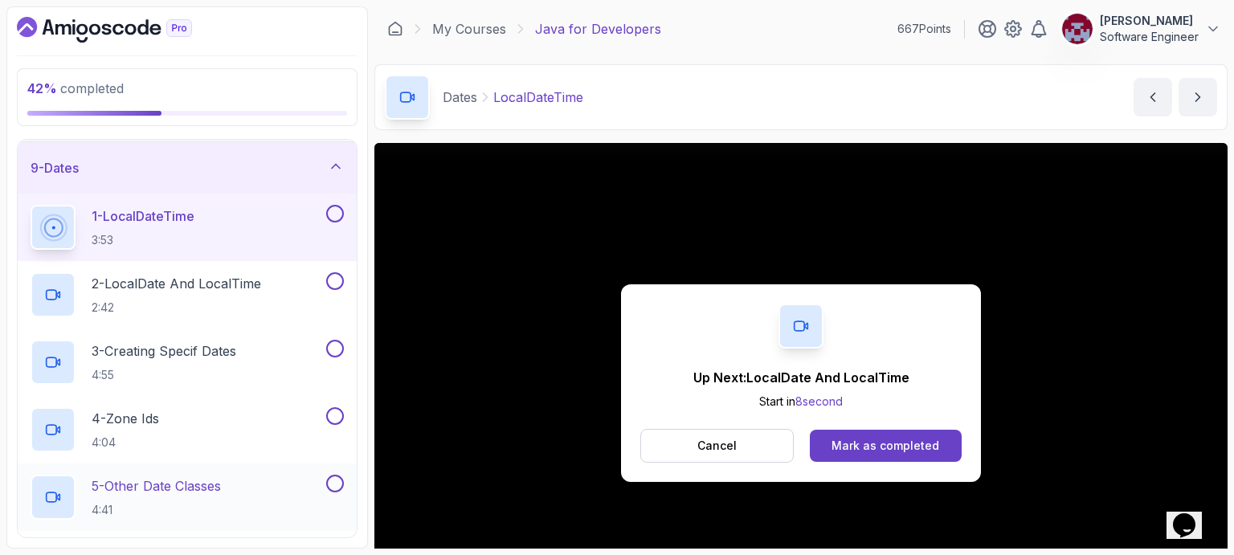
scroll to position [416, 0]
click at [919, 446] on div "Mark as completed" at bounding box center [885, 446] width 108 height 16
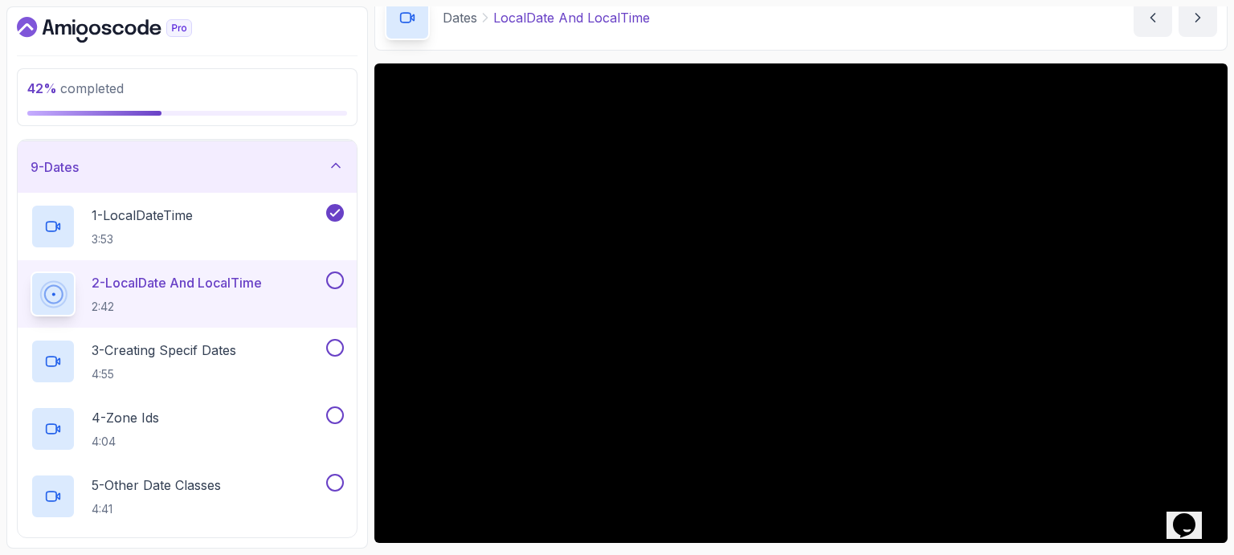
scroll to position [79, 0]
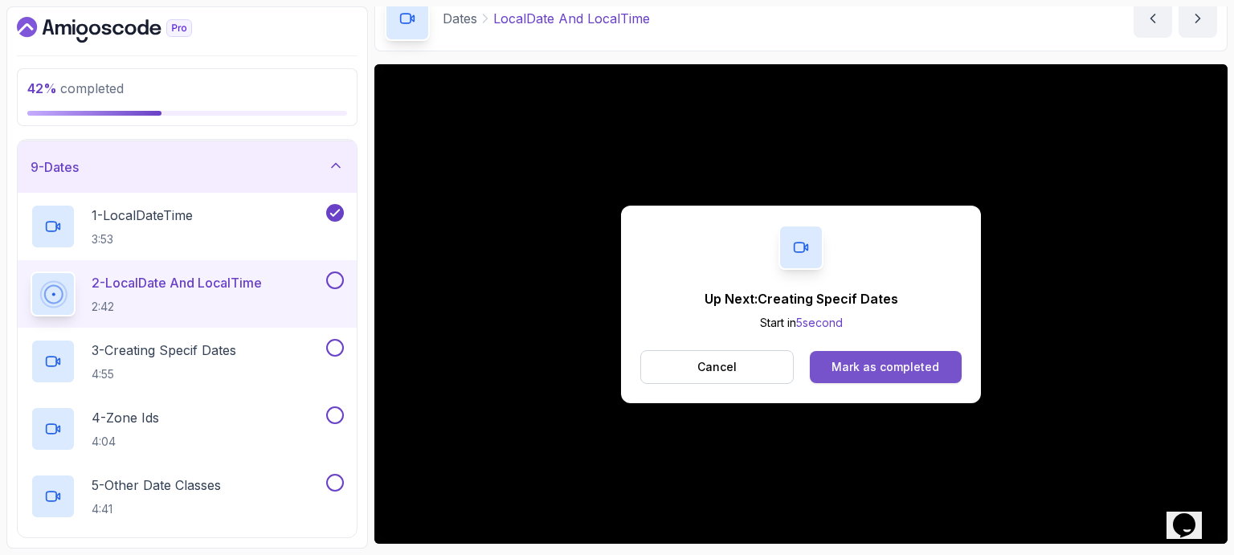
click at [872, 363] on div "Mark as completed" at bounding box center [885, 367] width 108 height 16
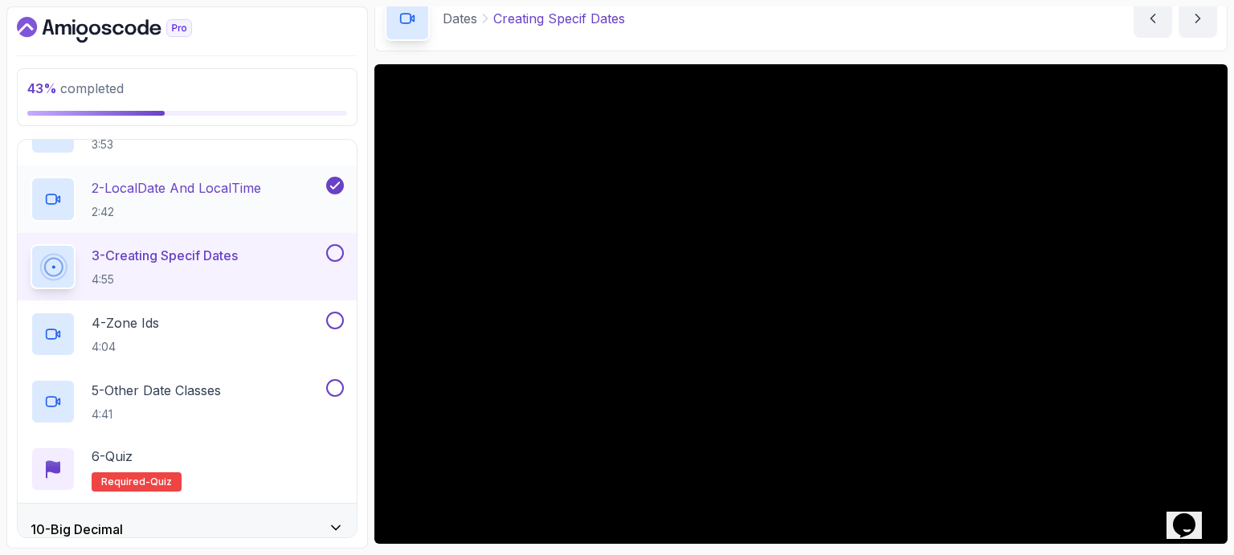
scroll to position [512, 0]
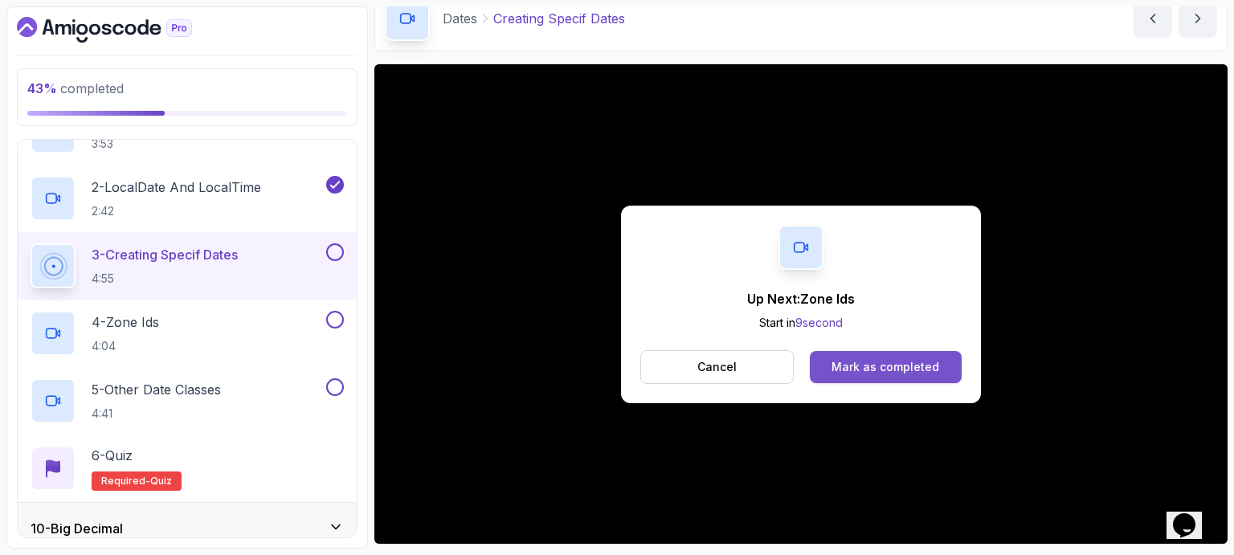
click at [905, 359] on div "Mark as completed" at bounding box center [885, 367] width 108 height 16
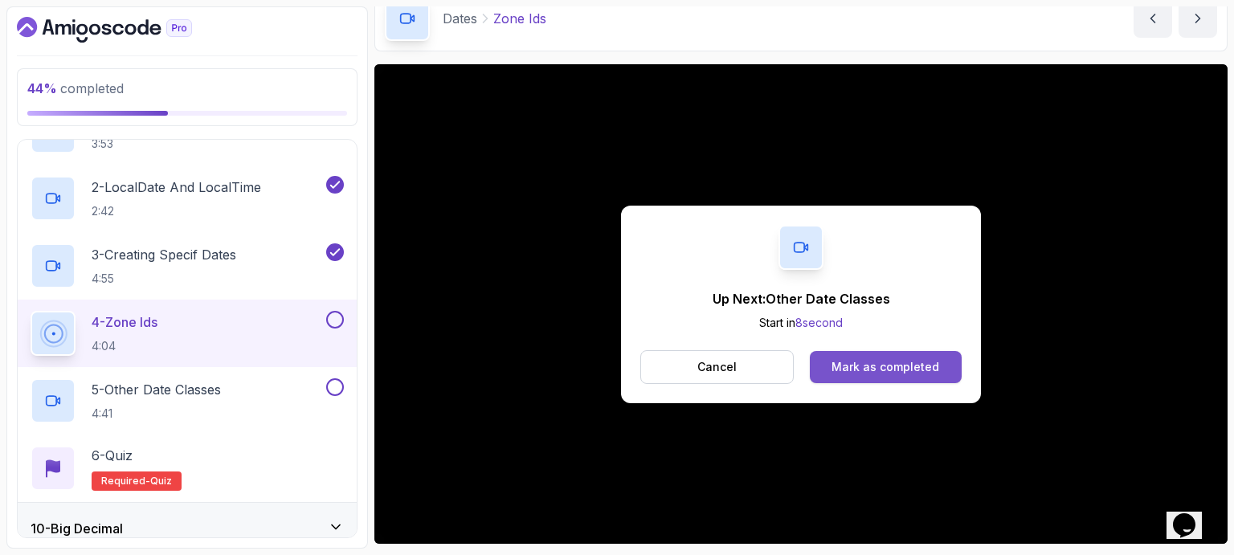
click at [917, 365] on div "Mark as completed" at bounding box center [885, 367] width 108 height 16
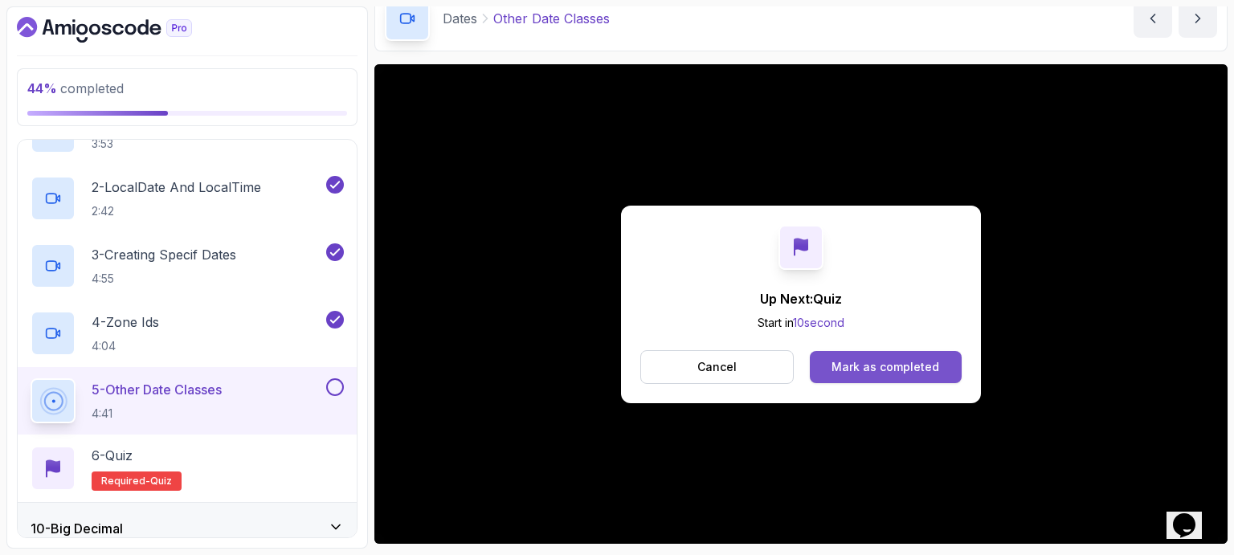
click at [882, 362] on div "Mark as completed" at bounding box center [885, 367] width 108 height 16
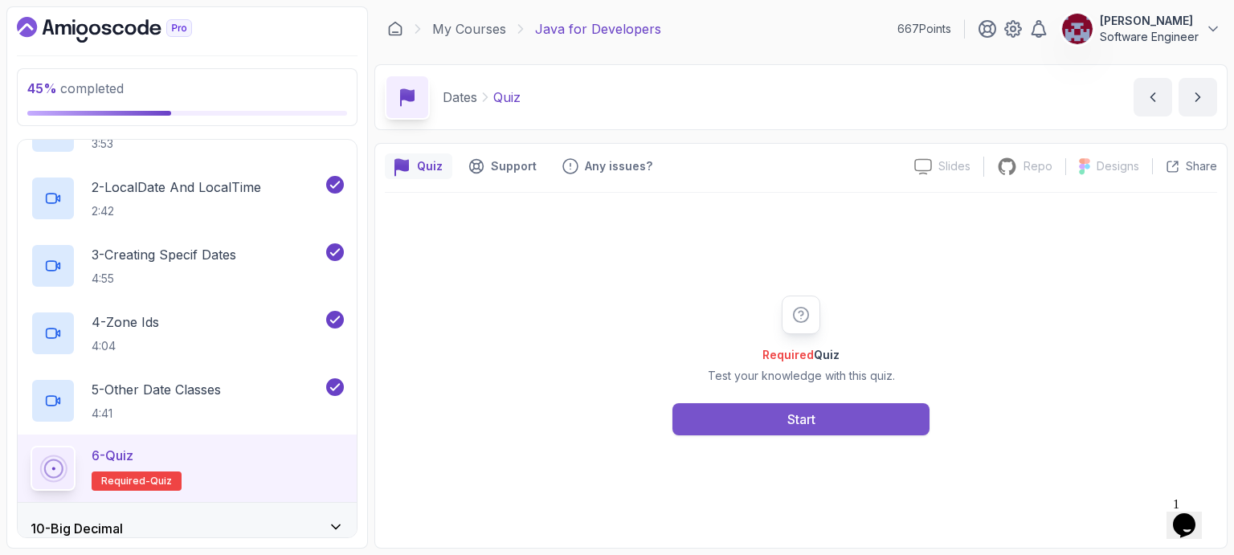
click at [806, 418] on div "Start" at bounding box center [801, 419] width 28 height 19
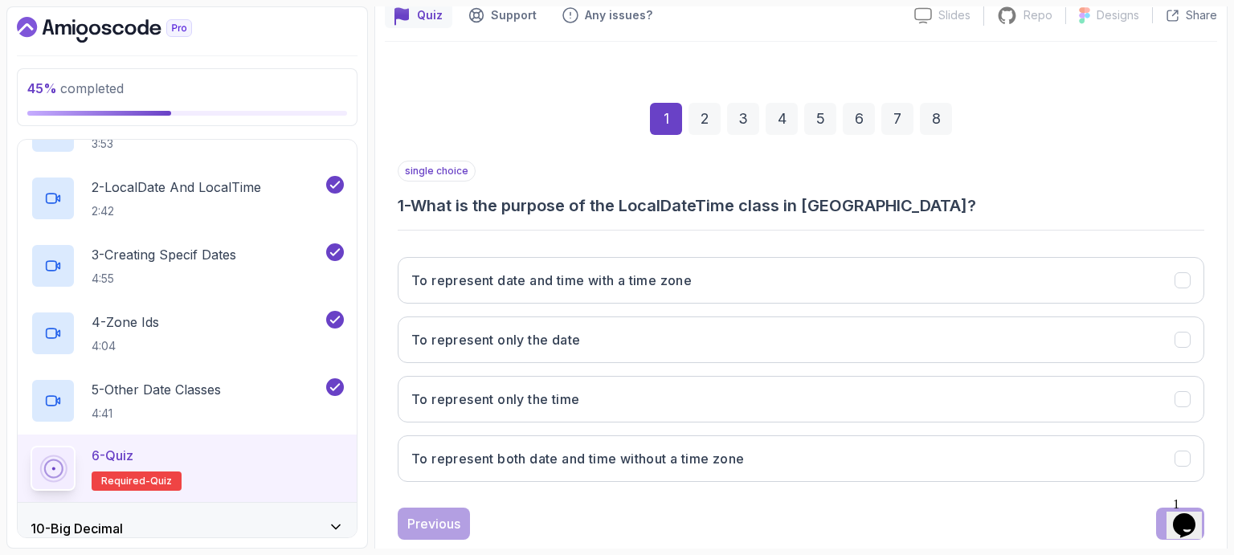
scroll to position [186, 0]
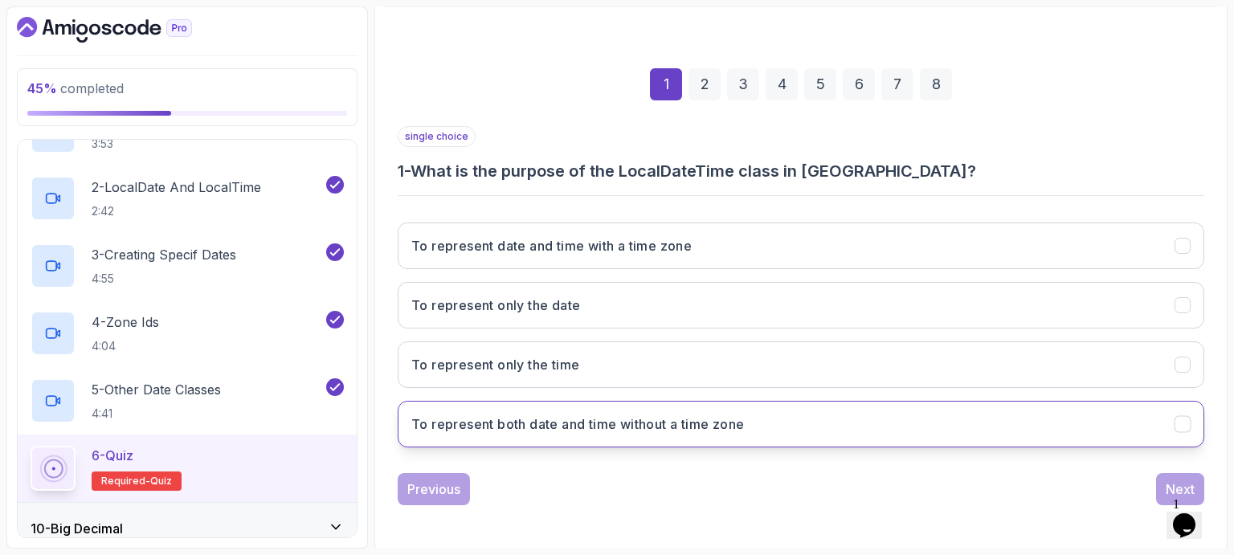
click at [551, 420] on h3 "To represent both date and time without a time zone" at bounding box center [577, 423] width 333 height 19
click at [1169, 481] on div "Next" at bounding box center [1180, 489] width 29 height 19
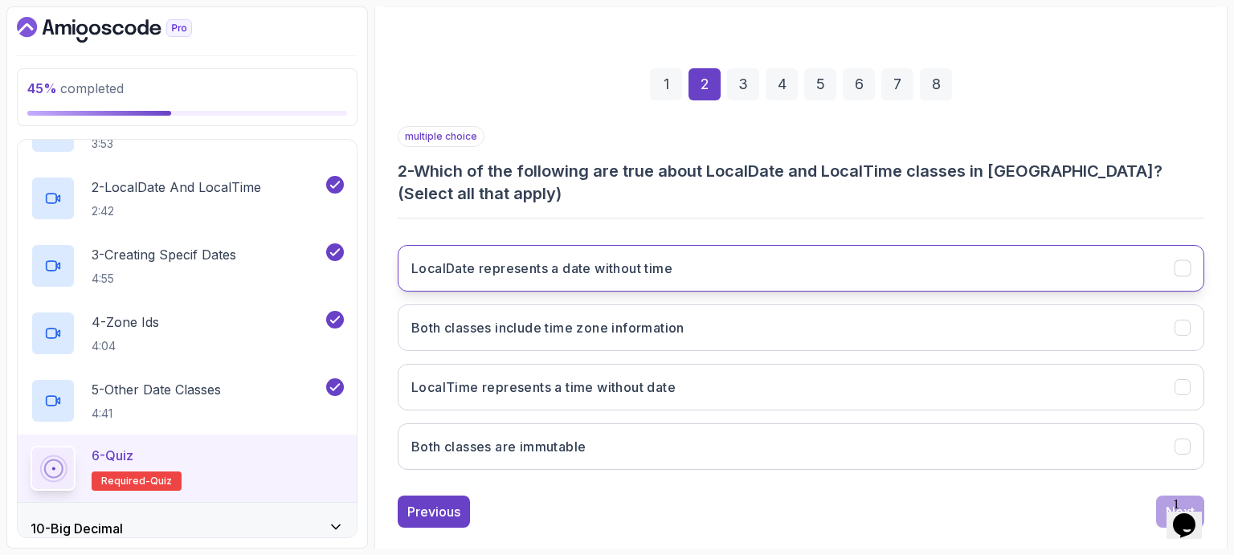
click at [652, 266] on h3 "LocalDate represents a date without time" at bounding box center [541, 268] width 261 height 19
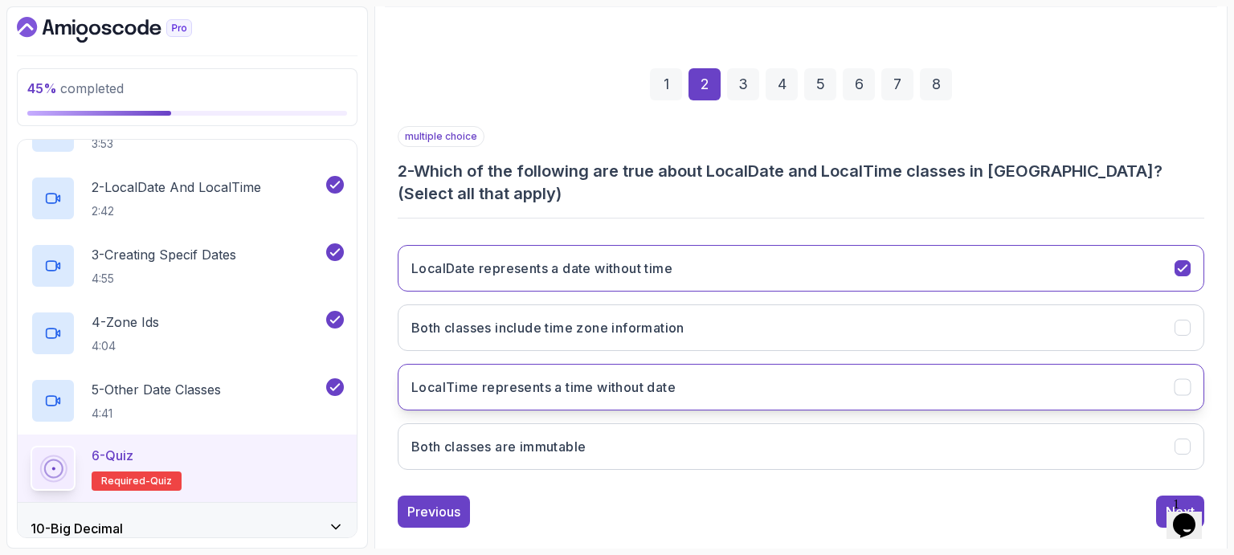
click at [639, 381] on h3 "LocalTime represents a time without date" at bounding box center [543, 387] width 264 height 19
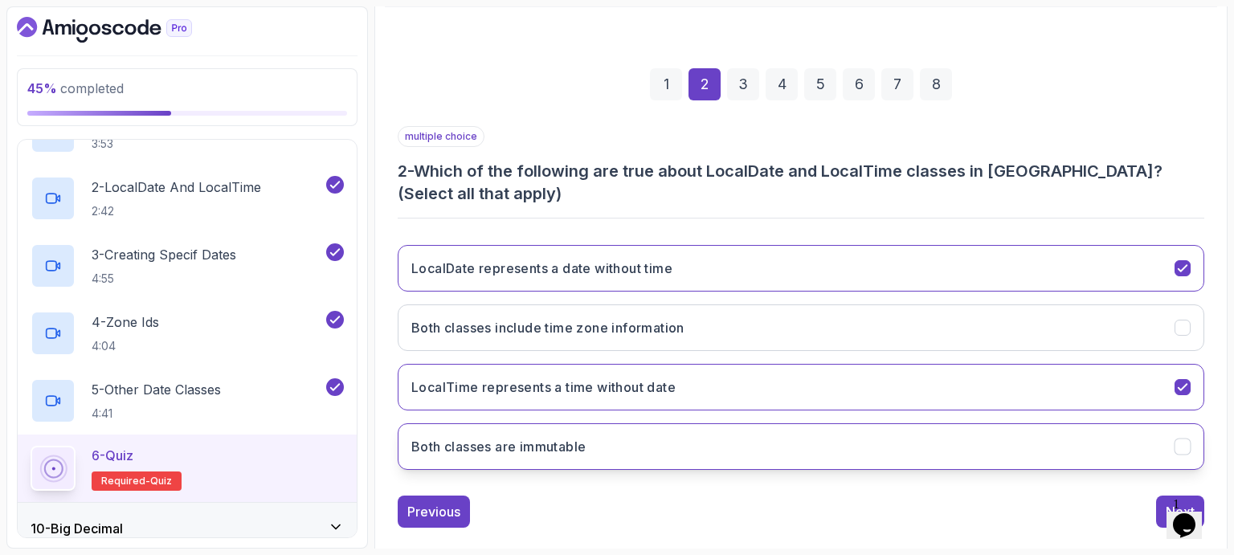
click at [639, 441] on button "Both classes are immutable" at bounding box center [801, 446] width 806 height 47
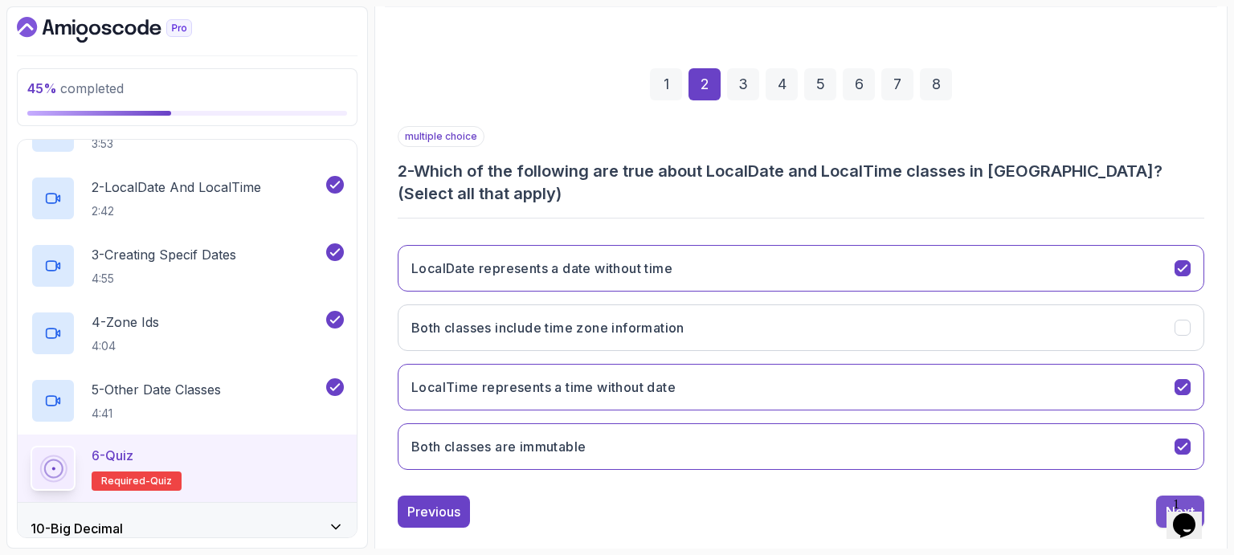
click at [1157, 510] on button "Next" at bounding box center [1180, 512] width 48 height 32
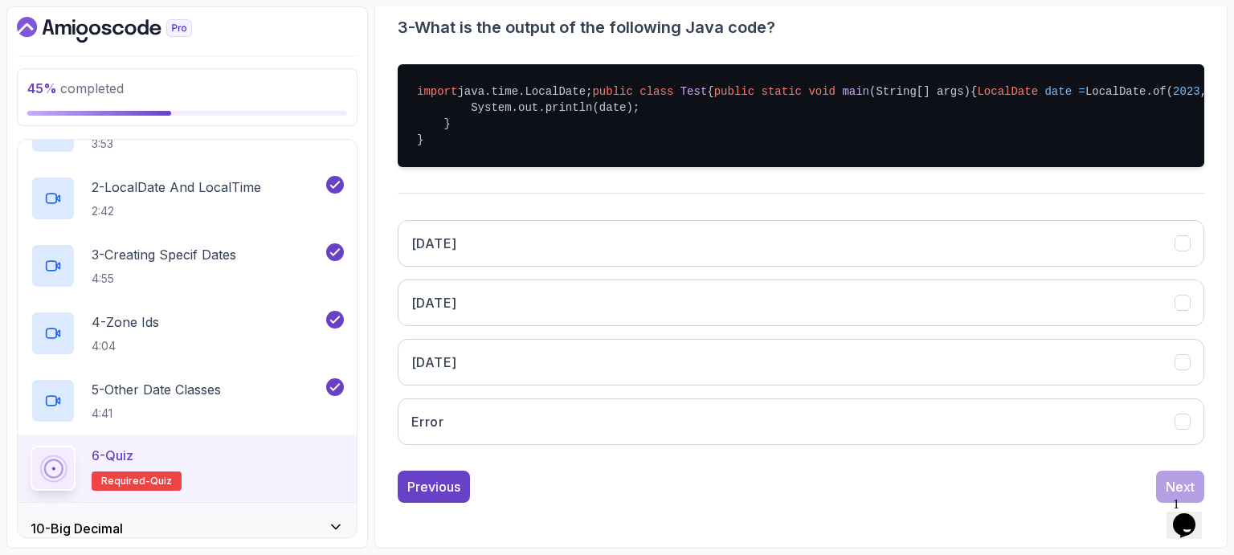
scroll to position [366, 0]
click at [877, 458] on div "[DATE] [DATE] [DATE] Error" at bounding box center [801, 332] width 806 height 251
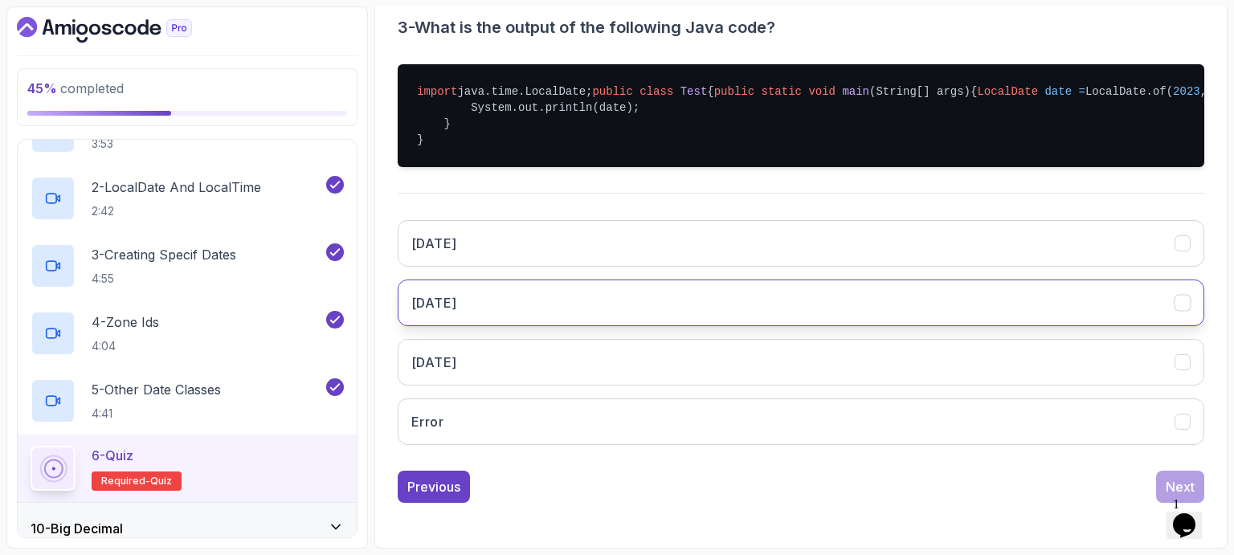
click at [456, 312] on h3 "[DATE]" at bounding box center [433, 302] width 45 height 19
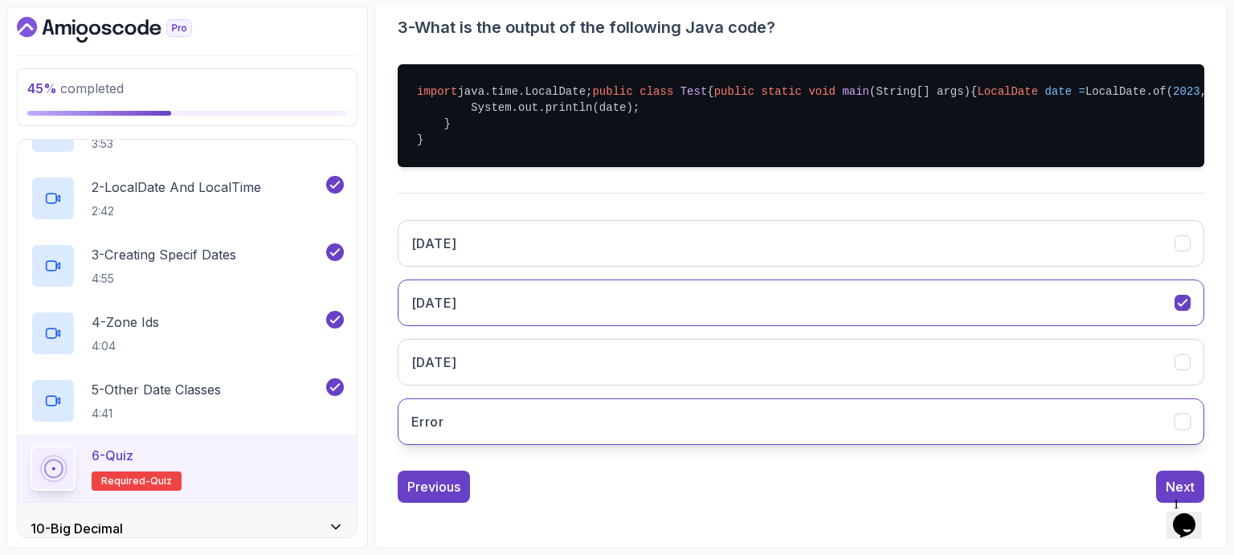
scroll to position [373, 0]
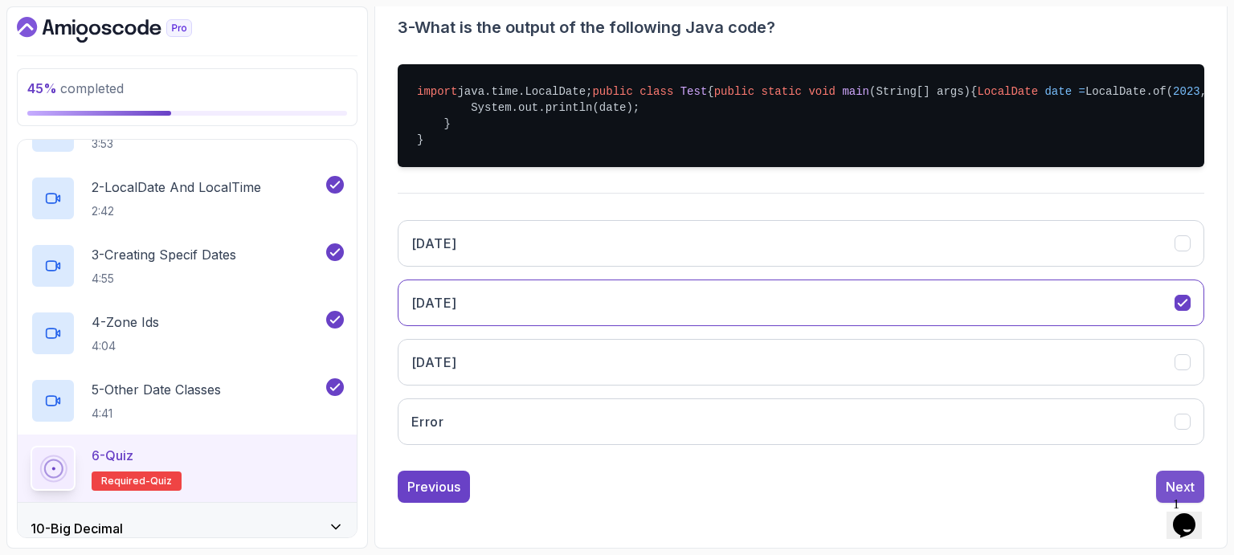
click at [1170, 485] on div "Next" at bounding box center [1180, 486] width 29 height 19
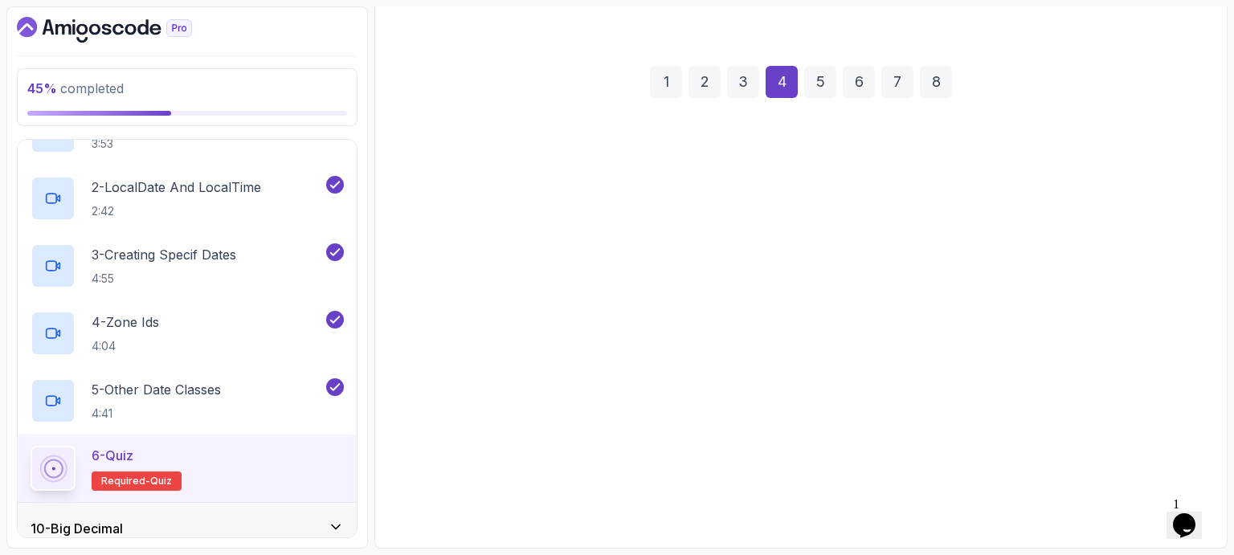
scroll to position [186, 0]
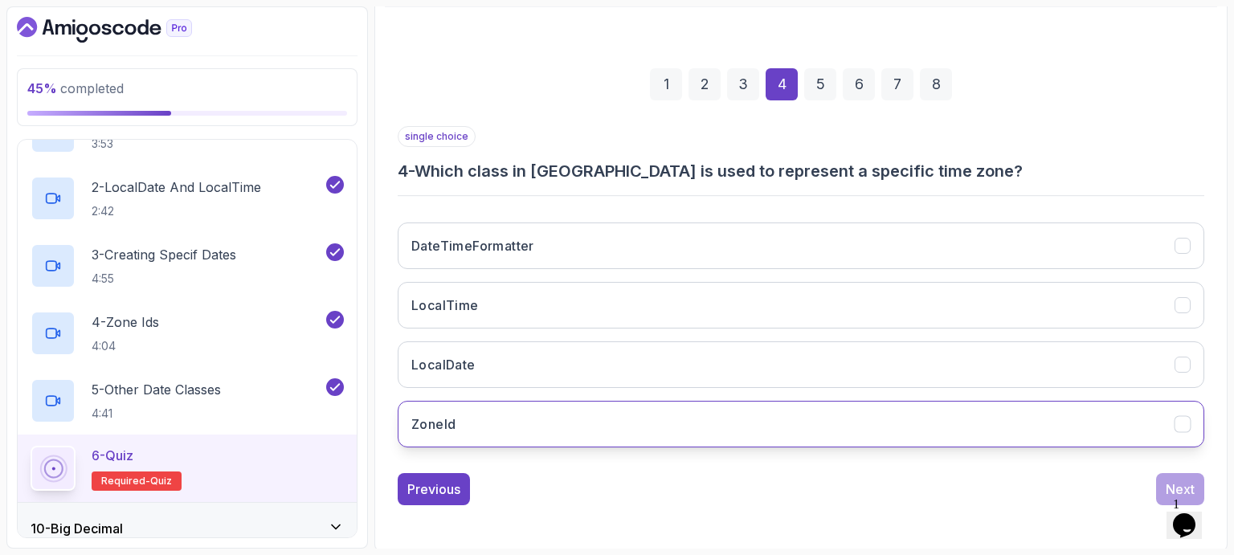
click at [481, 434] on button "ZoneId" at bounding box center [801, 424] width 806 height 47
click at [1167, 484] on div "Next" at bounding box center [1180, 489] width 29 height 19
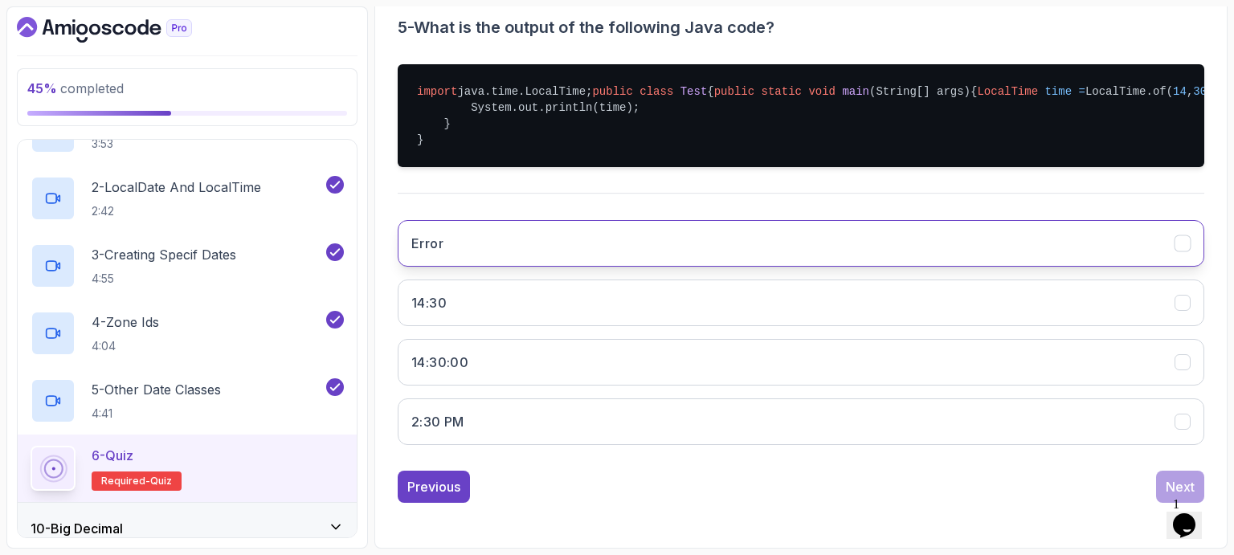
scroll to position [344, 0]
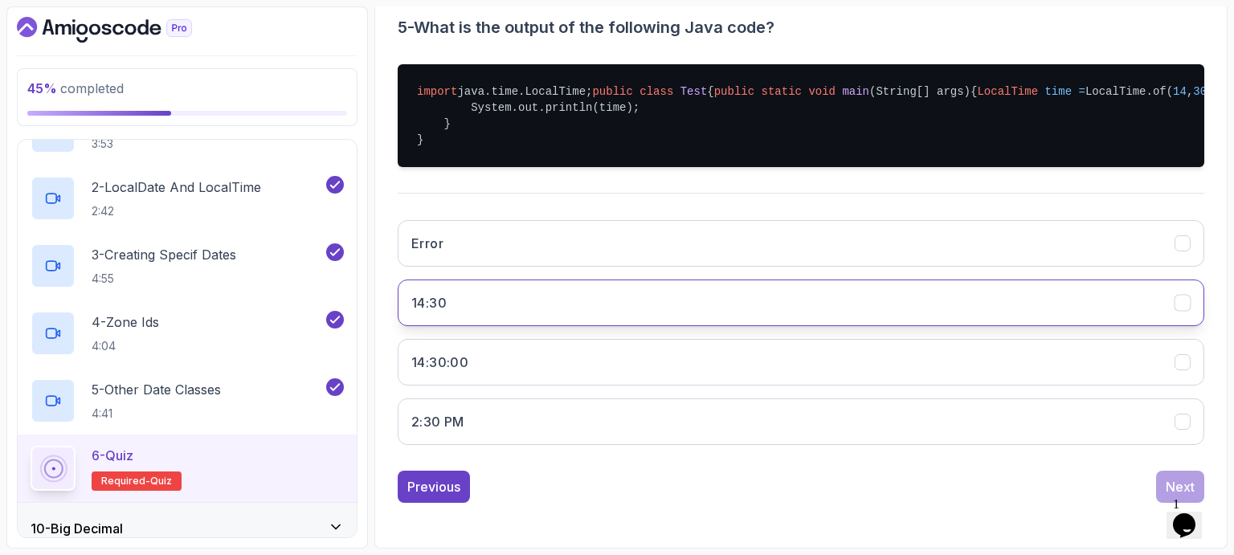
click at [507, 326] on button "14:30" at bounding box center [801, 303] width 806 height 47
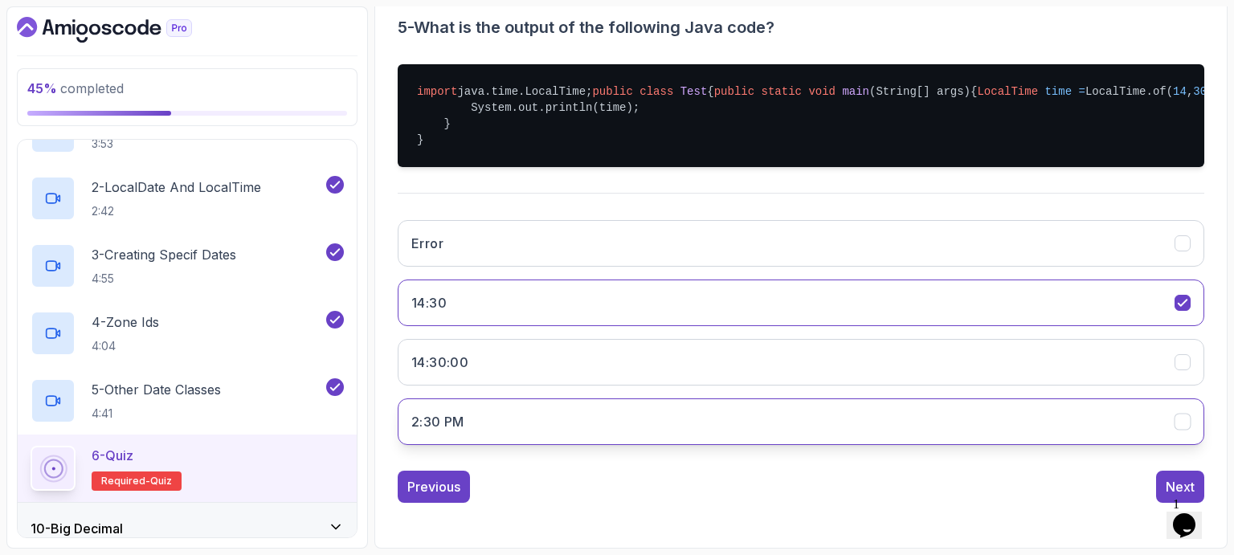
scroll to position [375, 0]
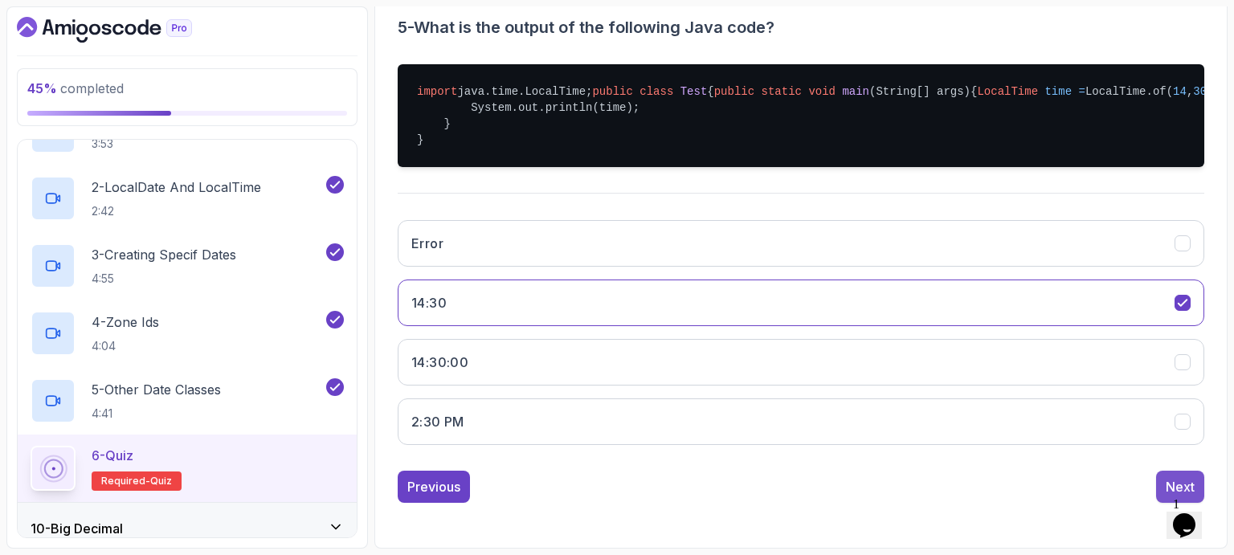
click at [1176, 476] on button "Next" at bounding box center [1180, 487] width 48 height 32
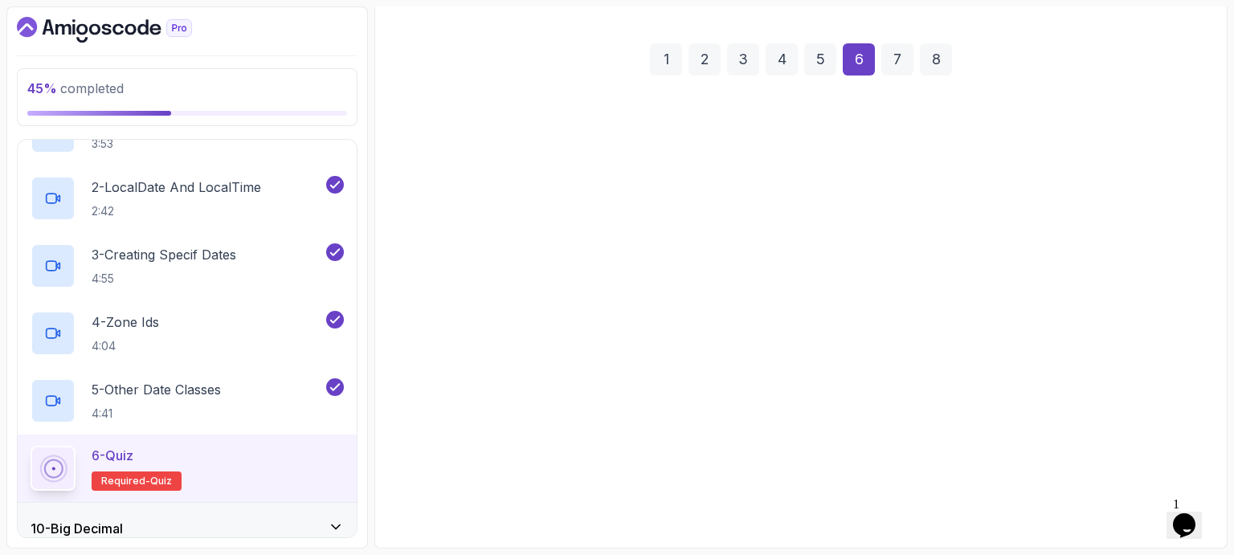
scroll to position [186, 0]
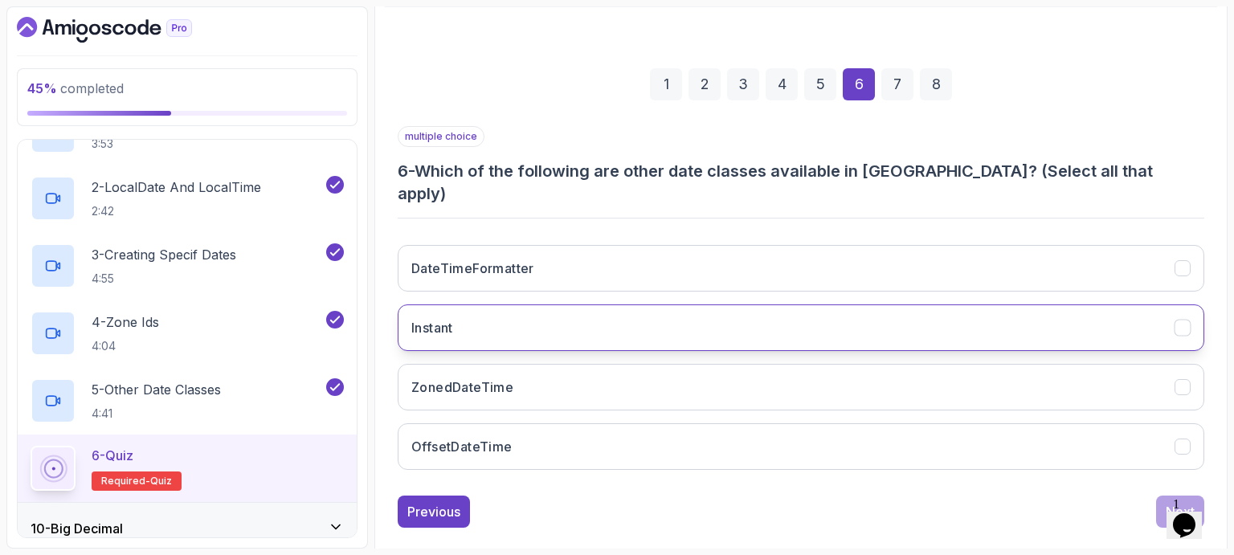
click at [554, 304] on button "Instant" at bounding box center [801, 327] width 806 height 47
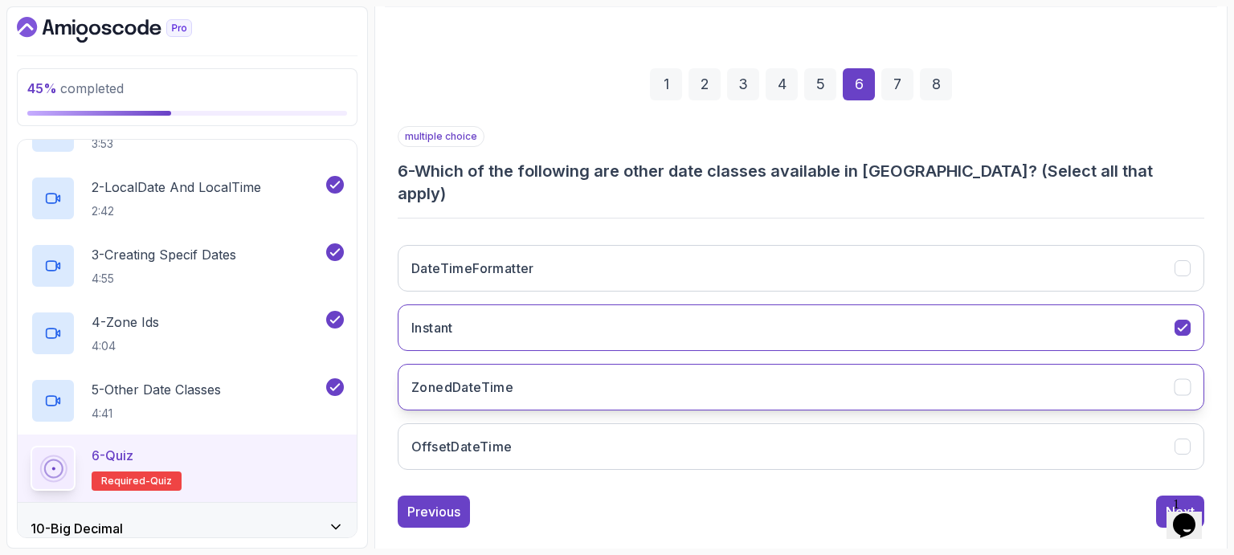
click at [511, 378] on h3 "ZonedDateTime" at bounding box center [462, 387] width 102 height 19
click at [1170, 502] on div "Next" at bounding box center [1180, 511] width 29 height 19
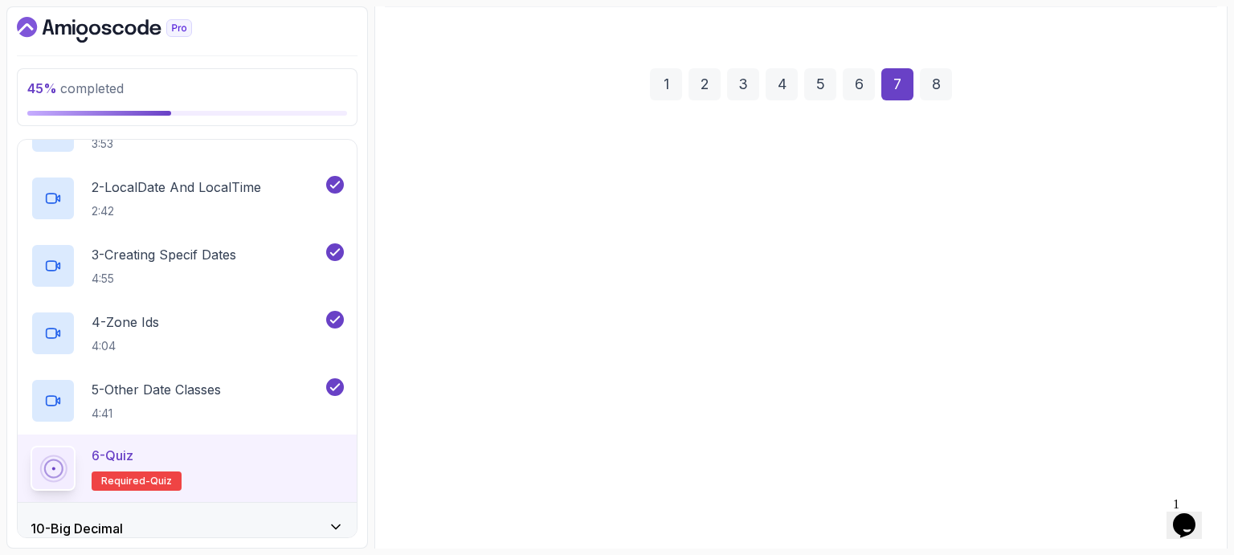
click at [1170, 502] on div "Next" at bounding box center [1180, 511] width 29 height 19
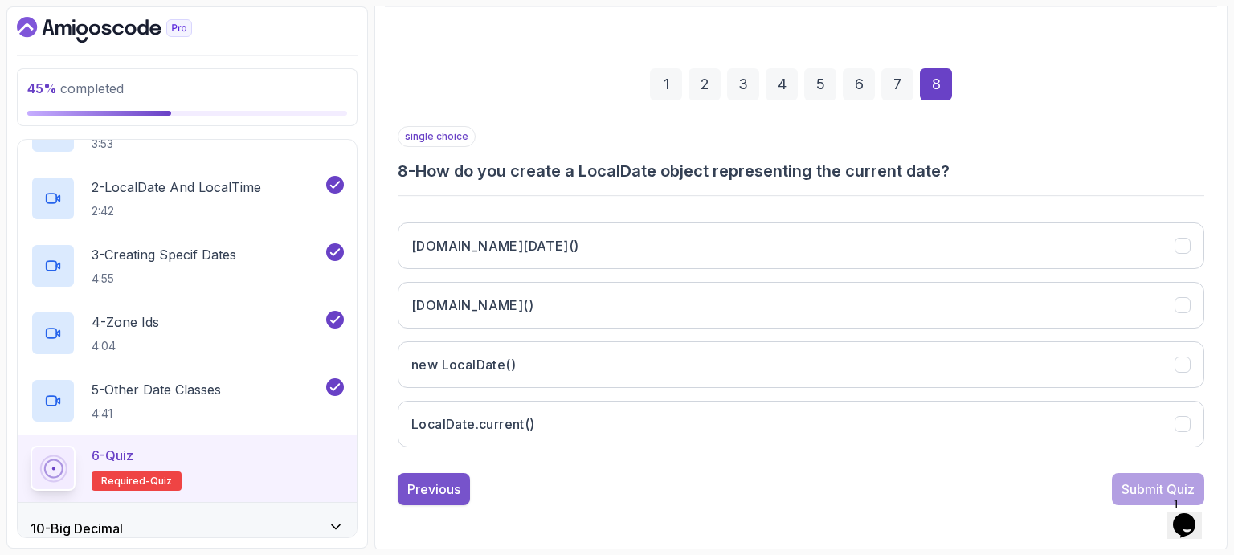
click at [431, 488] on div "Previous" at bounding box center [433, 489] width 53 height 19
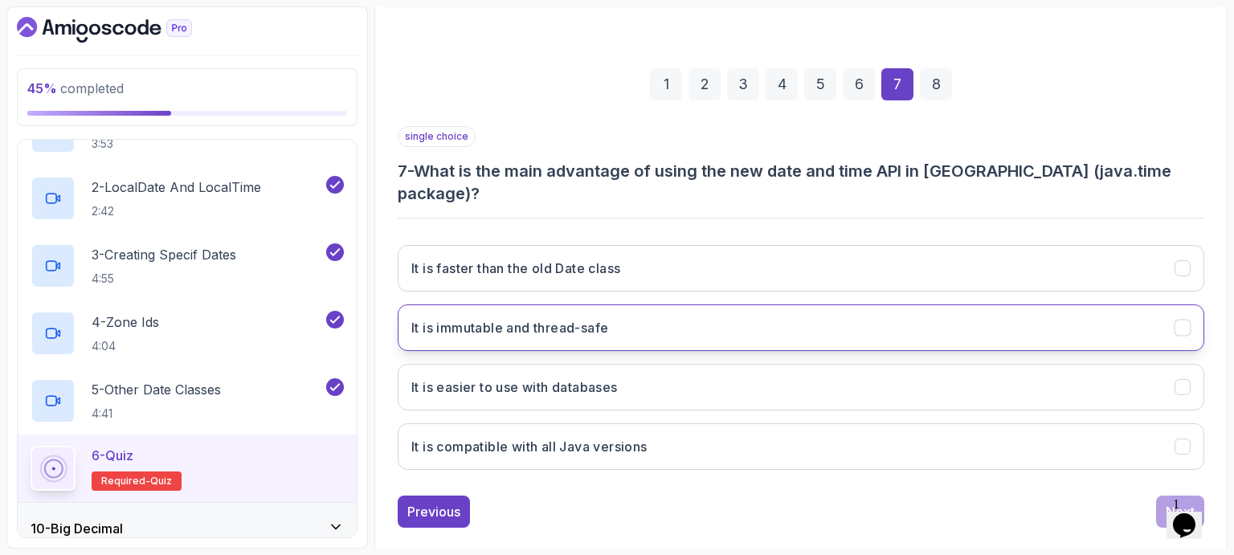
click at [565, 318] on h3 "It is immutable and thread-safe" at bounding box center [509, 327] width 197 height 19
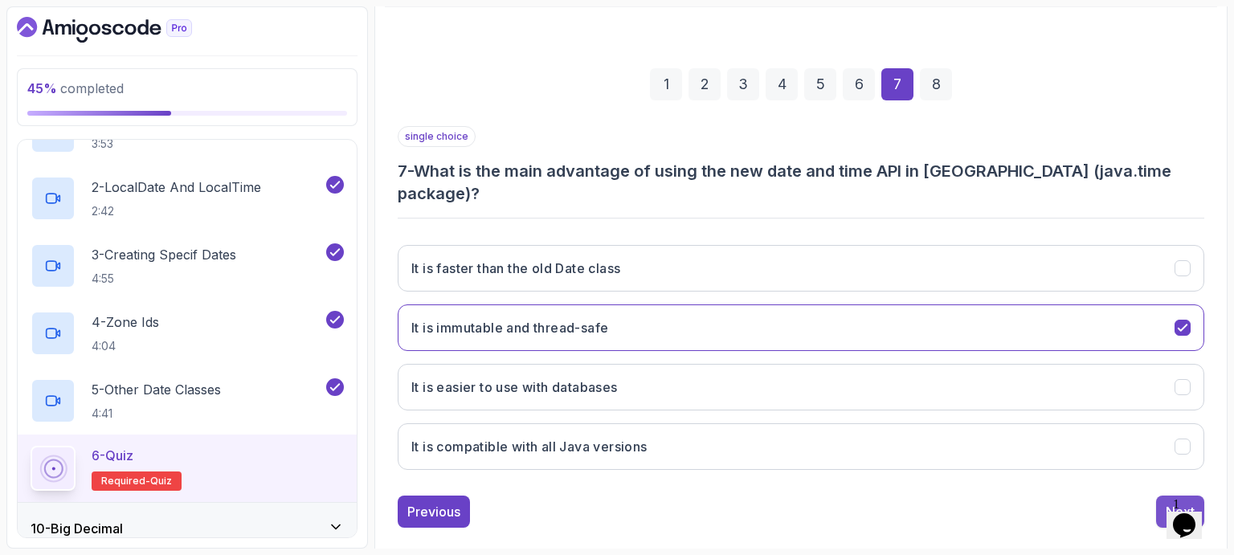
click at [1168, 502] on div "Next" at bounding box center [1180, 511] width 29 height 19
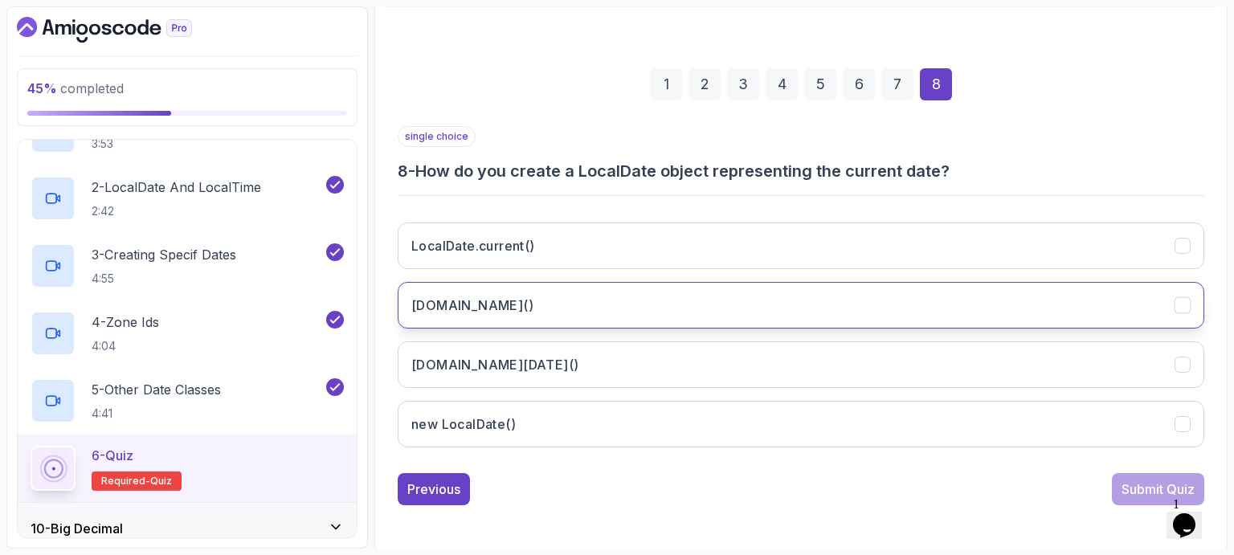
click at [529, 300] on button "[DOMAIN_NAME]()" at bounding box center [801, 305] width 806 height 47
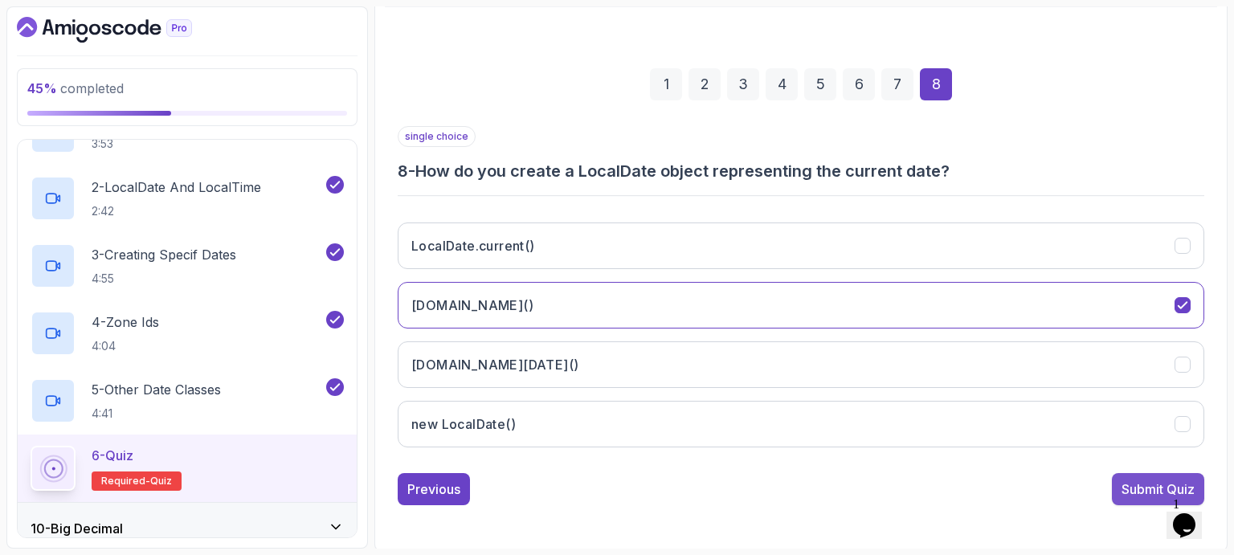
click at [1142, 485] on div "Submit Quiz" at bounding box center [1157, 489] width 73 height 19
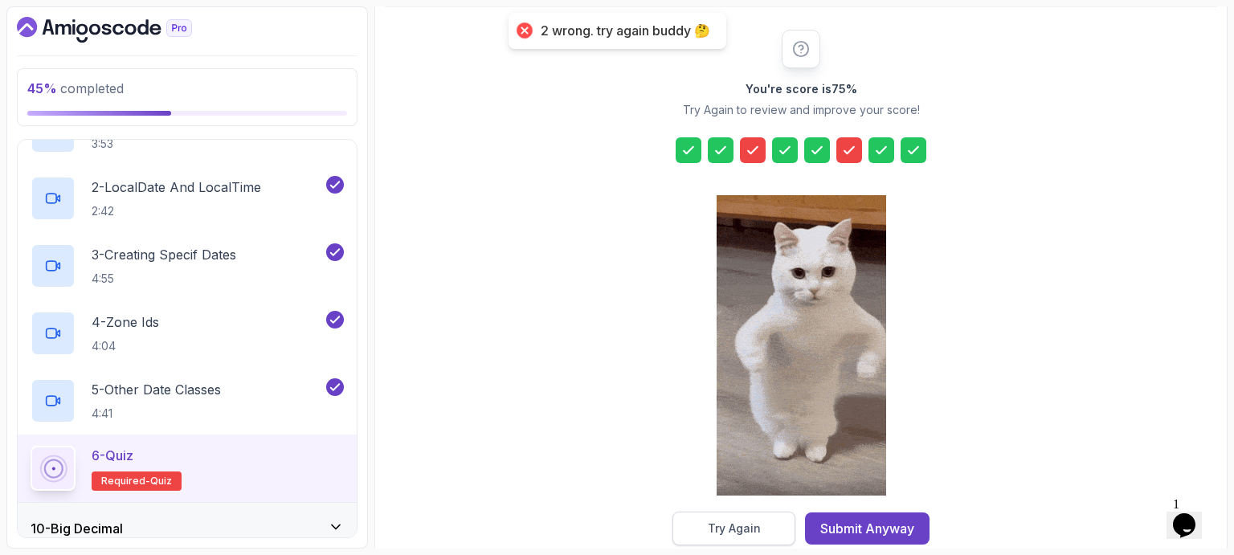
click at [741, 521] on div "Try Again" at bounding box center [734, 529] width 53 height 16
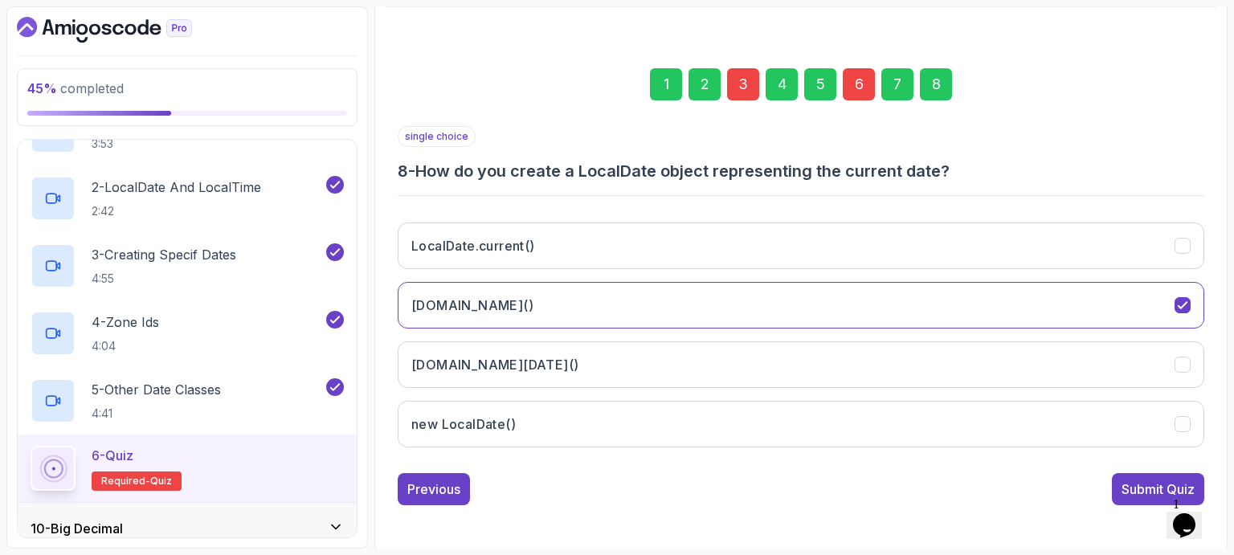
click at [739, 84] on div "3" at bounding box center [743, 84] width 32 height 32
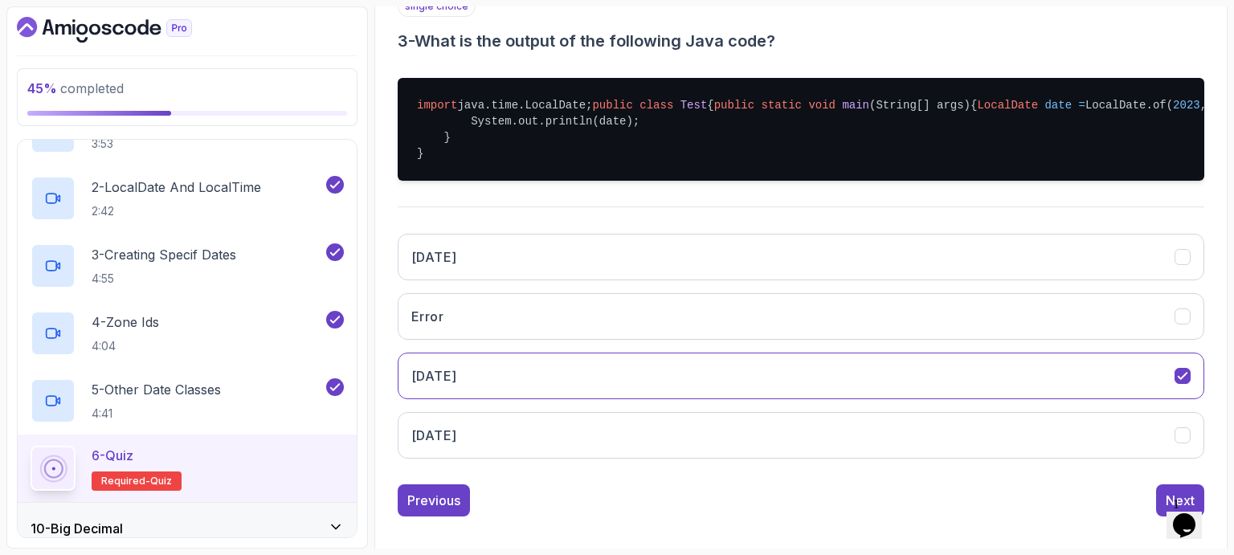
scroll to position [330, 0]
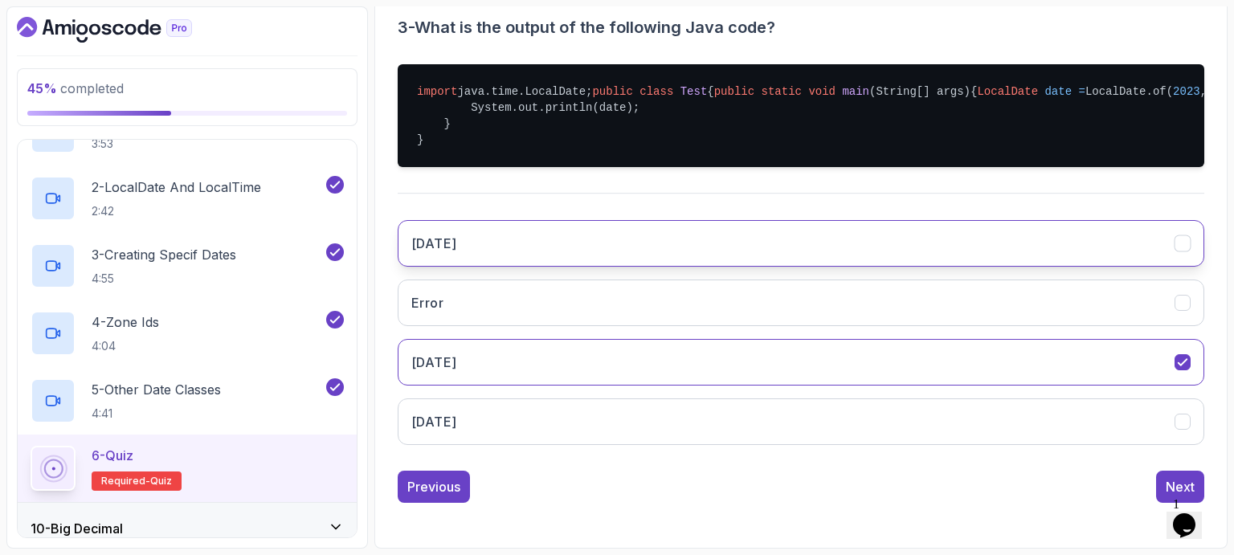
click at [550, 267] on button "[DATE]" at bounding box center [801, 243] width 806 height 47
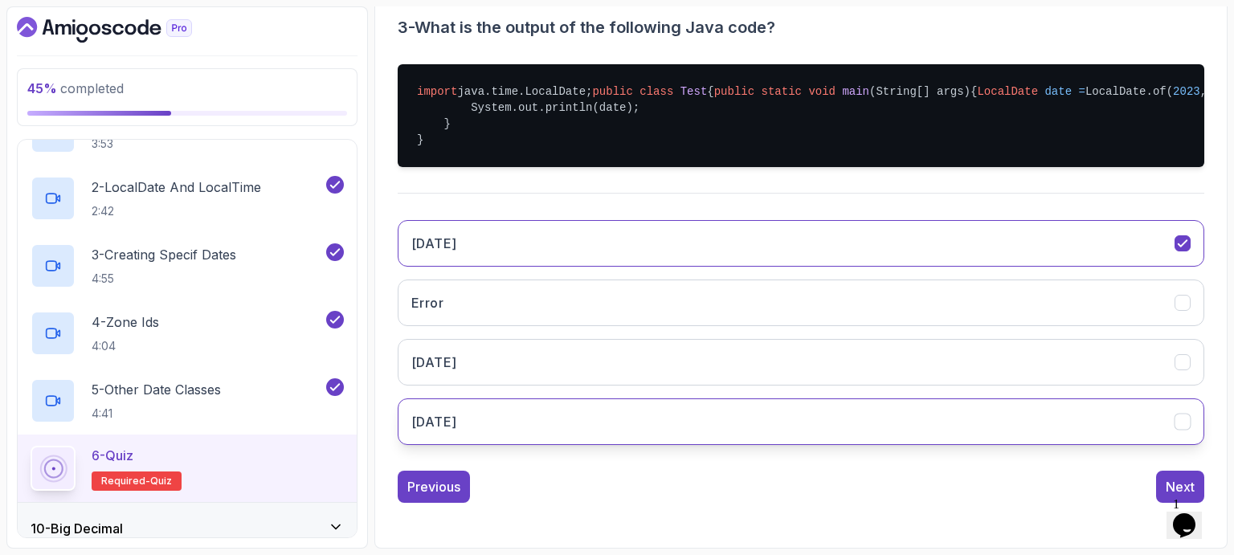
scroll to position [375, 0]
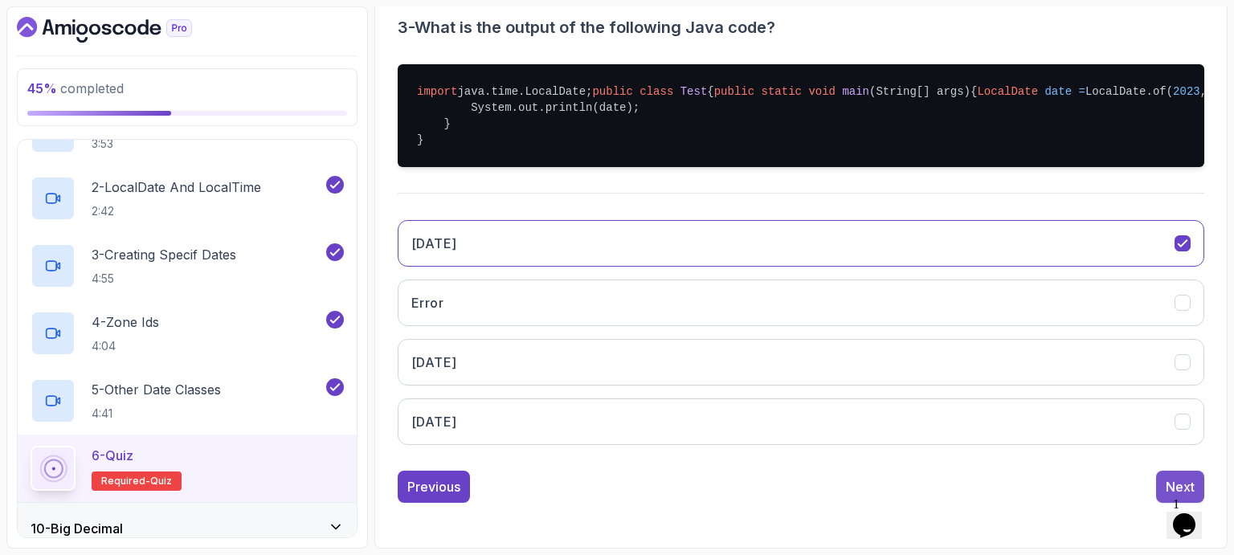
click at [1172, 481] on div "Next" at bounding box center [1180, 486] width 29 height 19
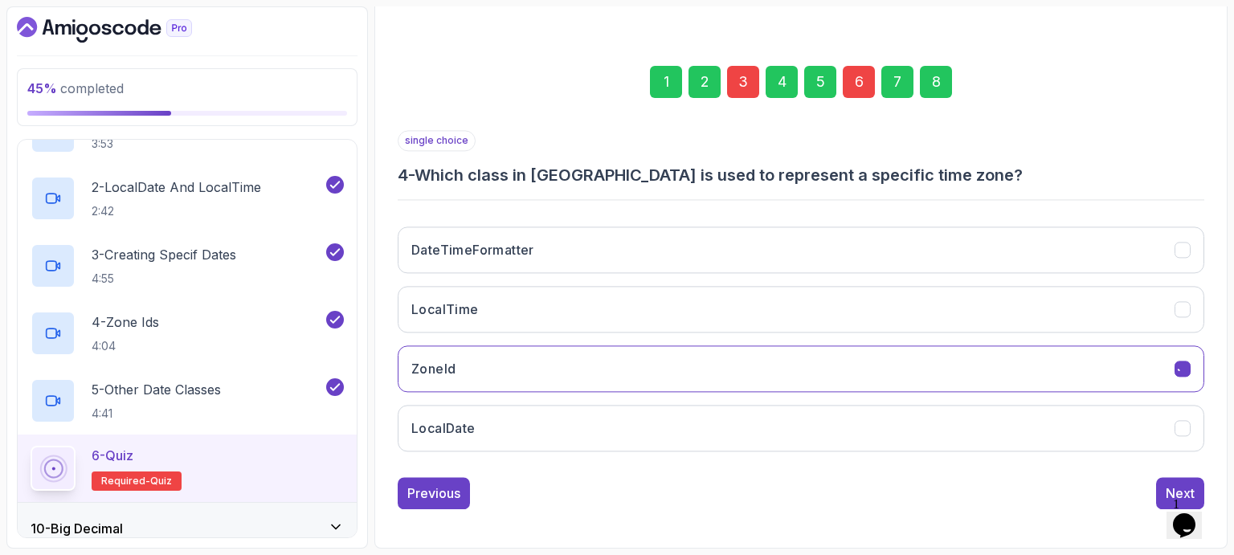
scroll to position [186, 0]
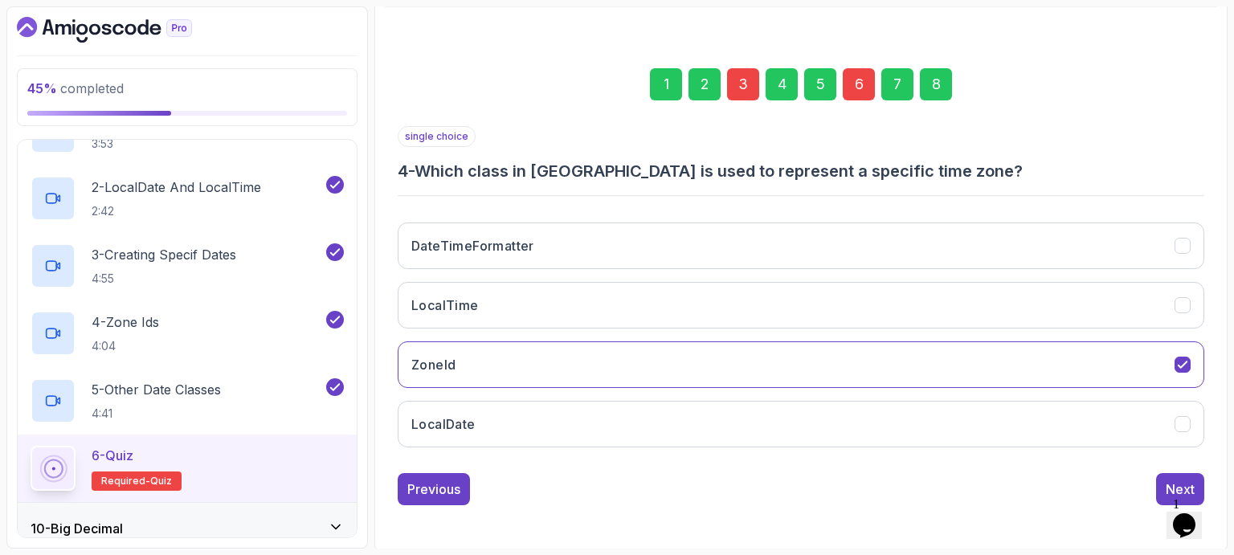
click at [856, 89] on div "6" at bounding box center [859, 84] width 32 height 32
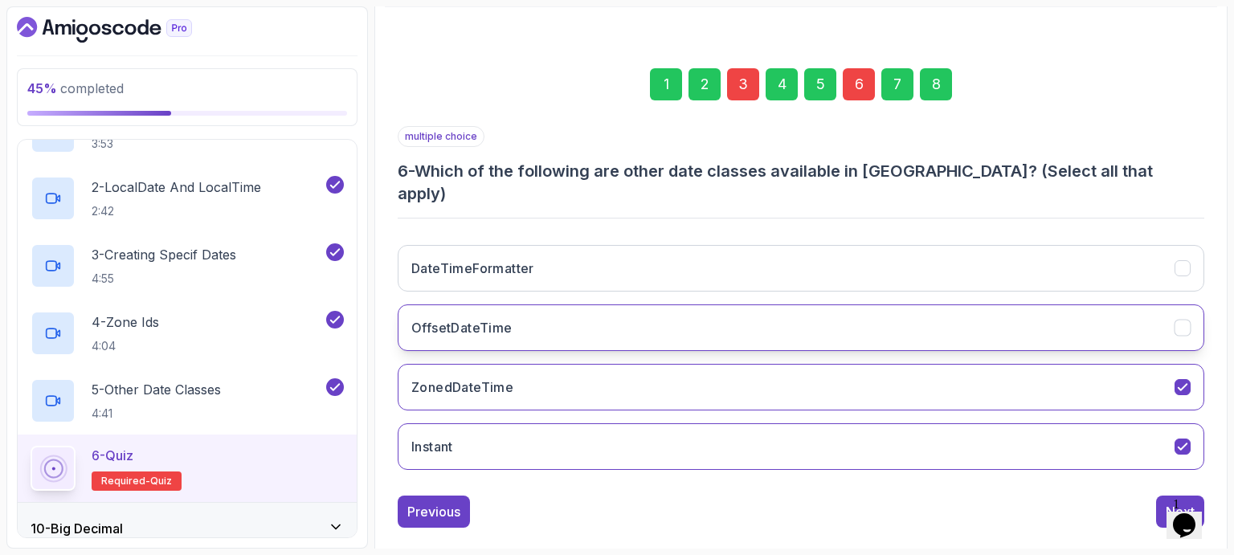
click at [507, 318] on h3 "OffsetDateTime" at bounding box center [461, 327] width 101 height 19
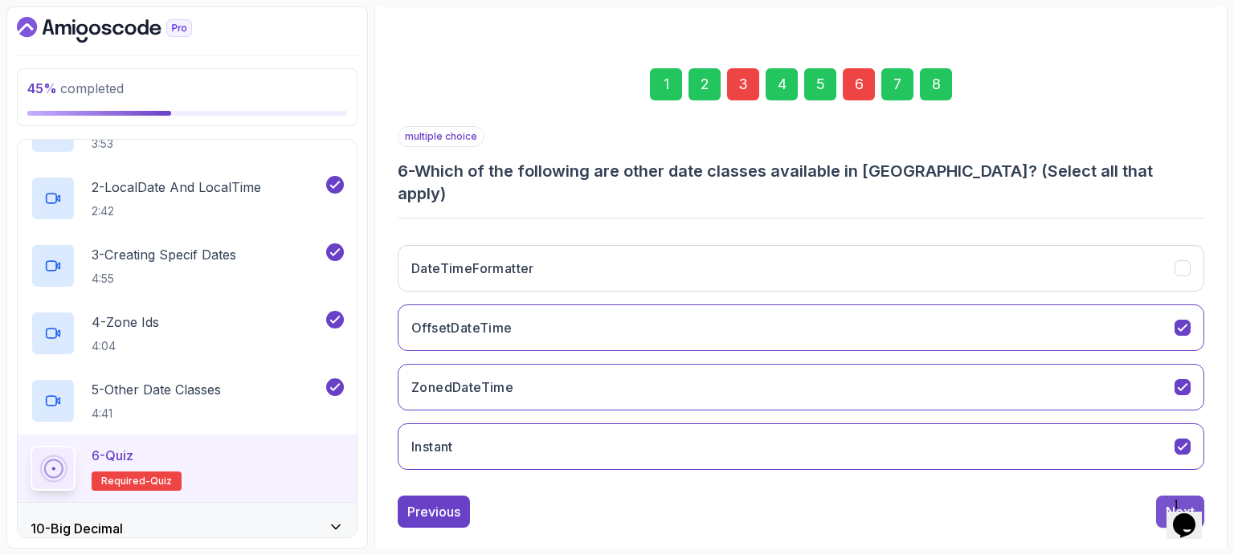
click at [1169, 502] on div "Next" at bounding box center [1180, 511] width 29 height 19
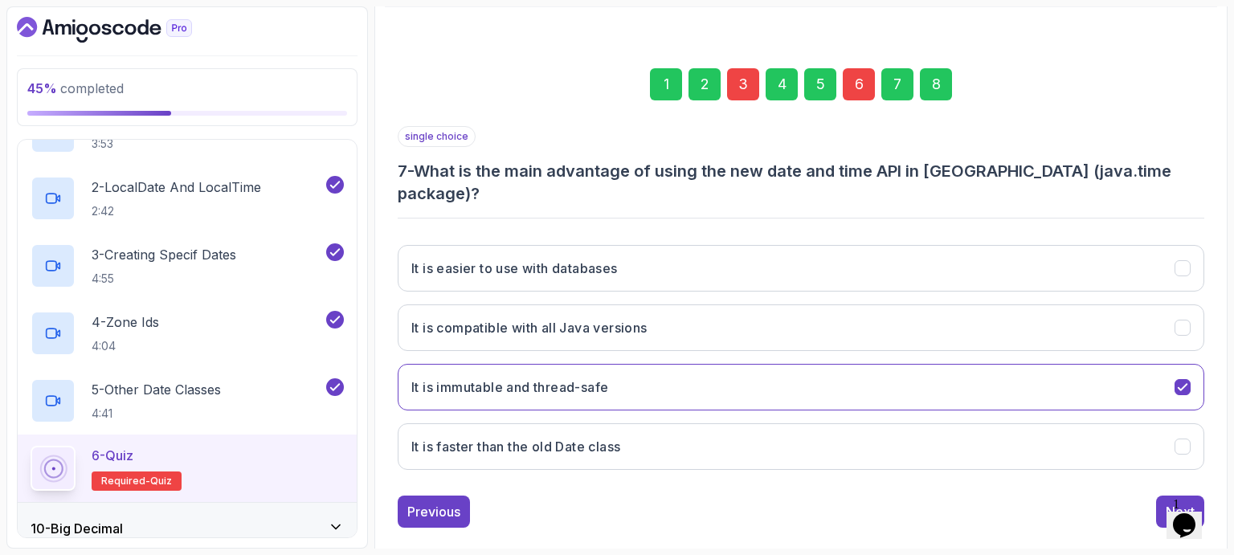
click at [936, 92] on div "8" at bounding box center [936, 84] width 32 height 32
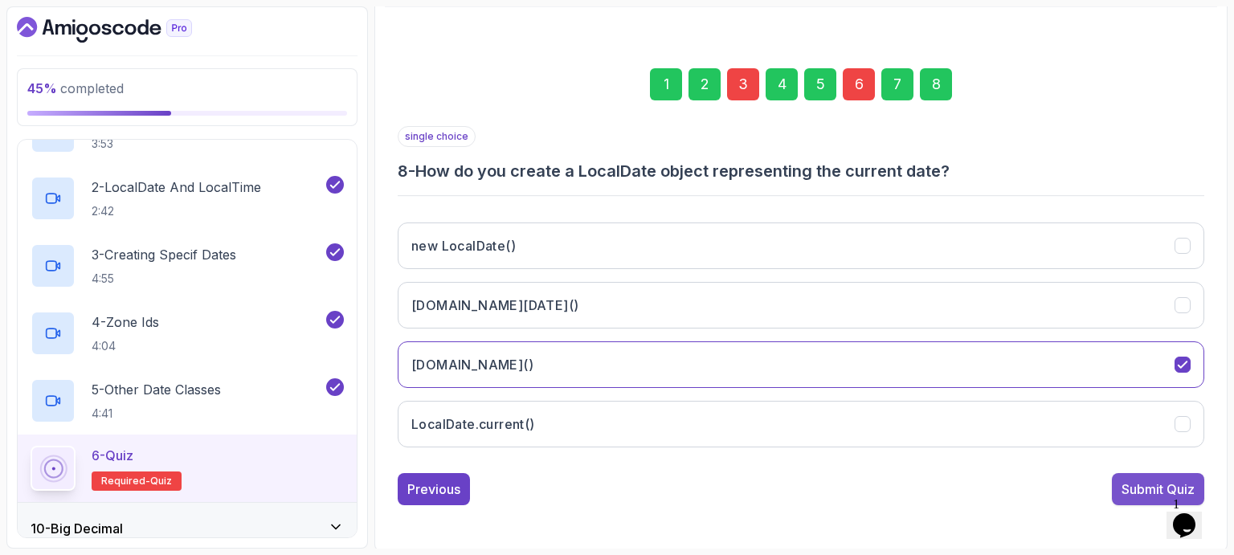
click at [1133, 488] on div "Submit Quiz" at bounding box center [1157, 489] width 73 height 19
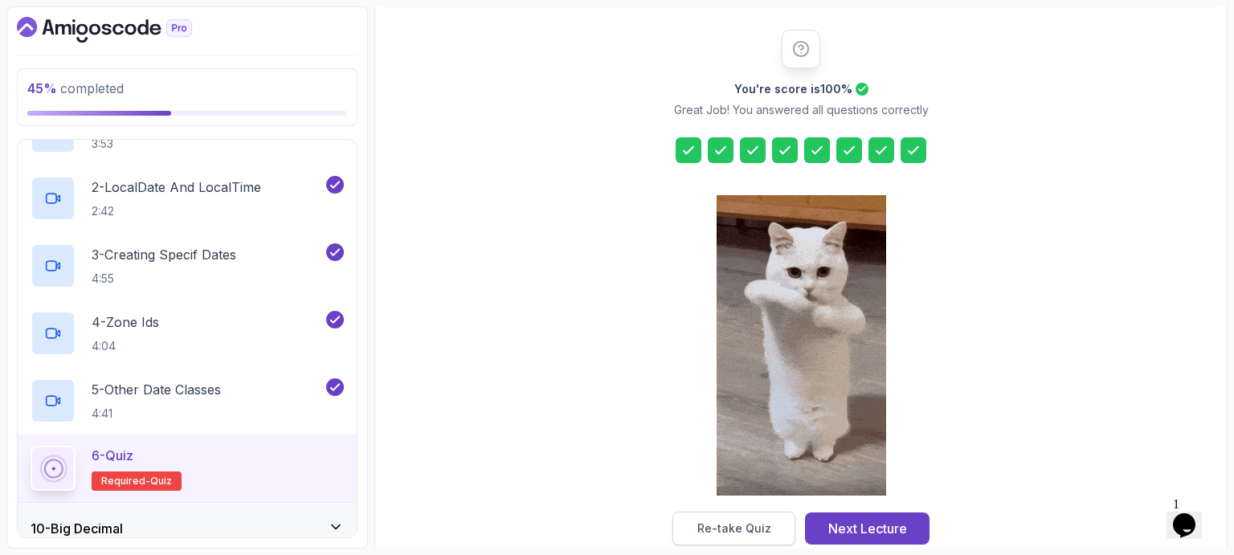
click at [753, 526] on div "Re-take Quiz" at bounding box center [734, 529] width 74 height 16
